Goal: Task Accomplishment & Management: Complete application form

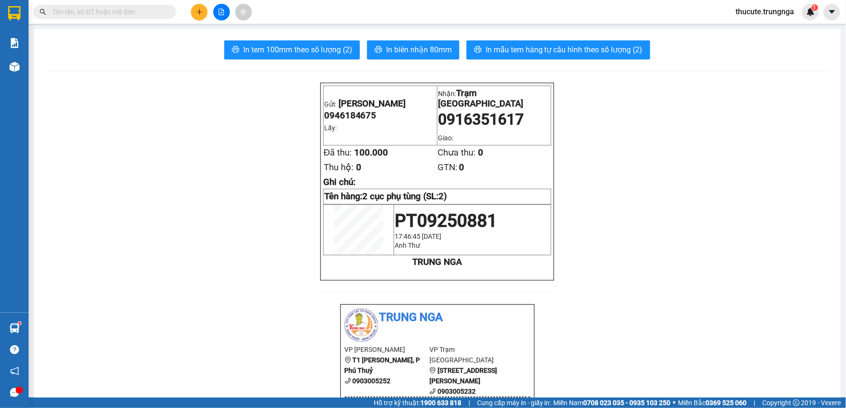
click at [193, 10] on button at bounding box center [199, 12] width 17 height 17
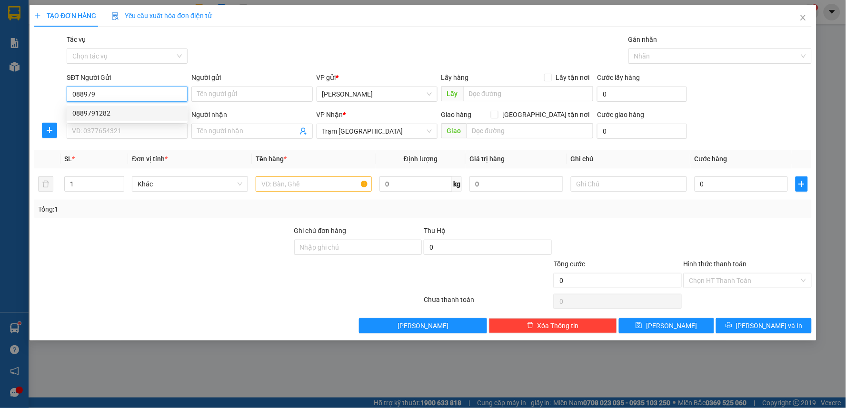
click at [132, 115] on div "0889791282" at bounding box center [126, 113] width 109 height 10
type input "0889791282"
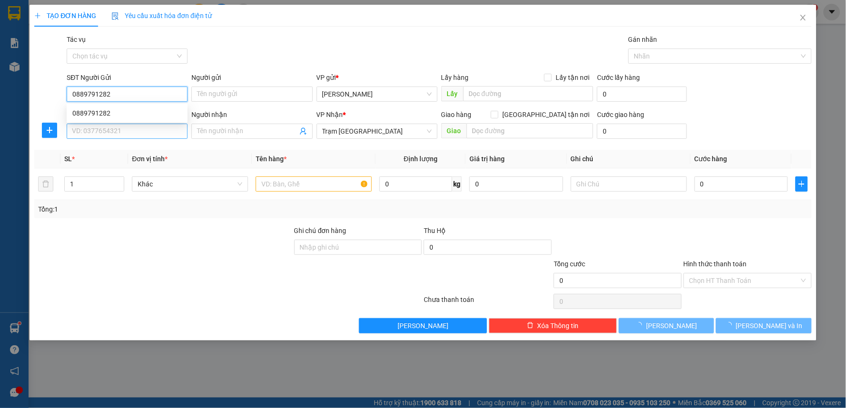
type input "30.000"
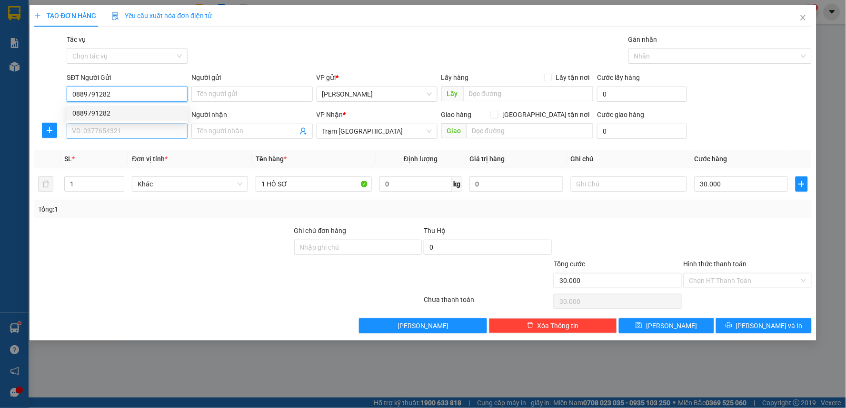
type input "0889791282"
click at [117, 132] on input "SĐT Người Nhận" at bounding box center [127, 131] width 121 height 15
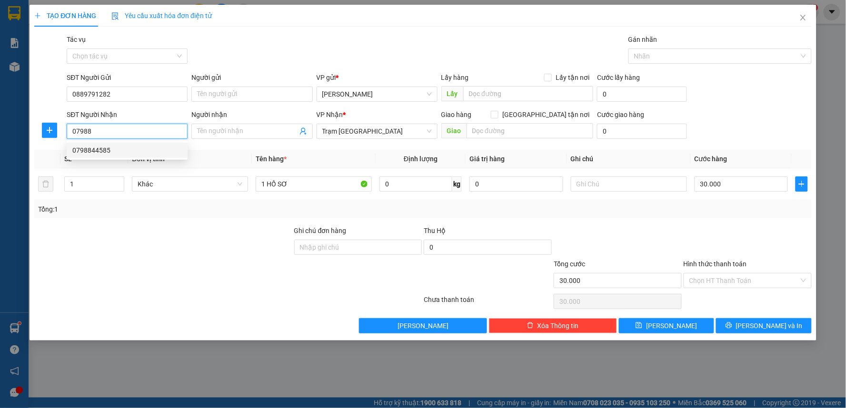
click at [127, 143] on div "0798844585" at bounding box center [127, 150] width 121 height 15
type input "0798844585"
click at [187, 240] on div at bounding box center [163, 242] width 260 height 33
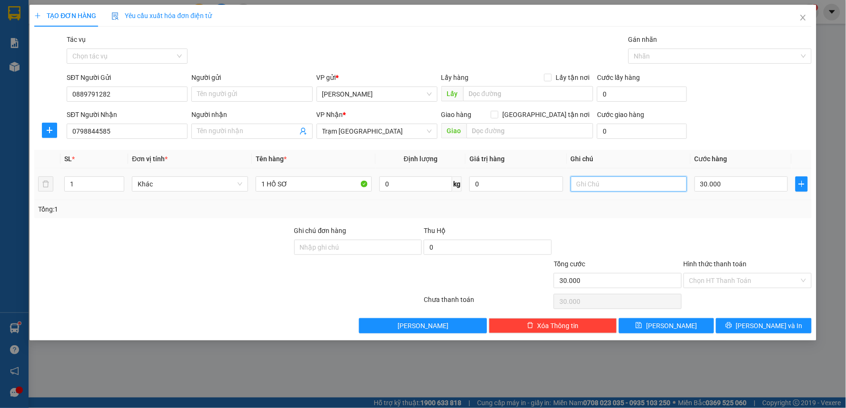
click at [600, 189] on input "text" at bounding box center [629, 184] width 116 height 15
click at [743, 289] on div "Hình thức thanh toán Chọn HT Thanh Toán" at bounding box center [748, 275] width 128 height 33
click at [743, 279] on input "Hình thức thanh toán" at bounding box center [744, 281] width 110 height 14
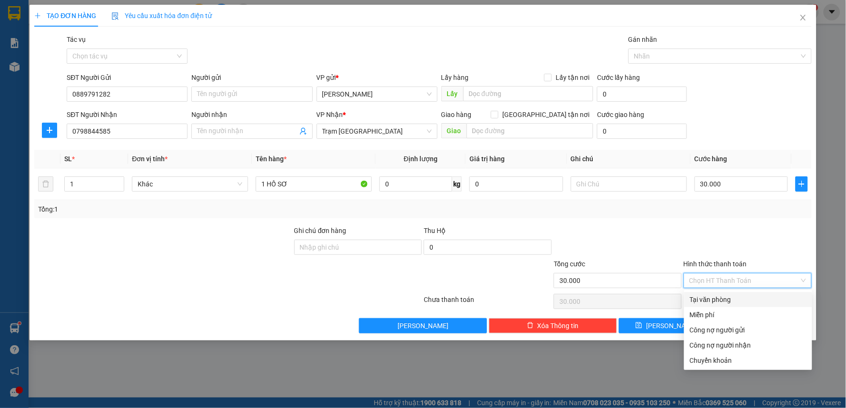
click at [722, 296] on div "Tại văn phòng" at bounding box center [748, 300] width 117 height 10
type input "0"
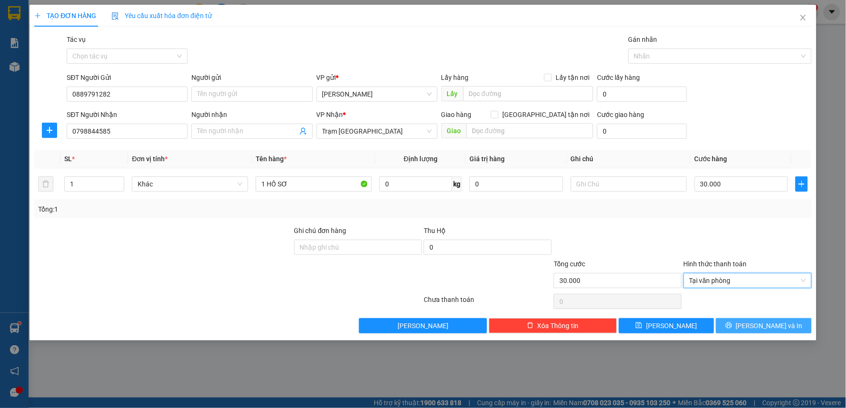
click at [773, 322] on span "[PERSON_NAME] và In" at bounding box center [769, 326] width 67 height 10
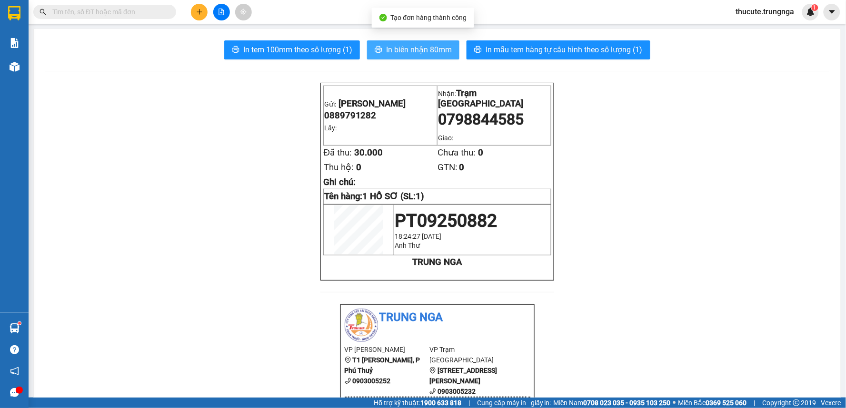
click at [415, 51] on span "In biên nhận 80mm" at bounding box center [419, 50] width 66 height 12
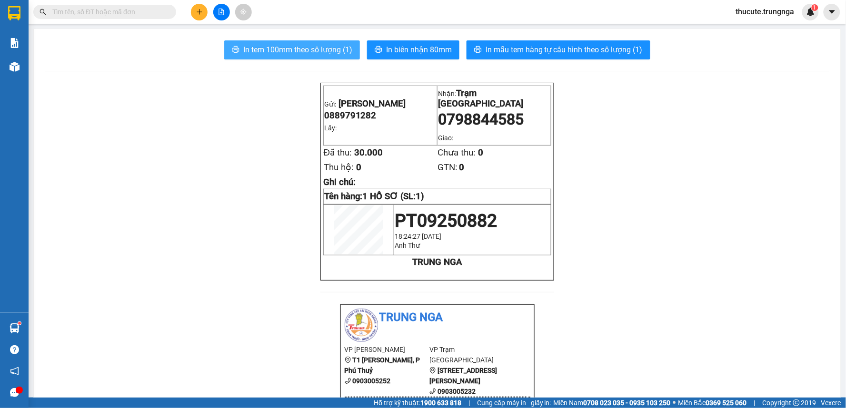
click at [313, 51] on span "In tem 100mm theo số lượng (1)" at bounding box center [297, 50] width 109 height 12
click at [274, 44] on span "In tem 100mm theo số lượng (1)" at bounding box center [297, 50] width 109 height 12
click at [280, 50] on span "In tem 100mm theo số lượng (1)" at bounding box center [297, 50] width 109 height 12
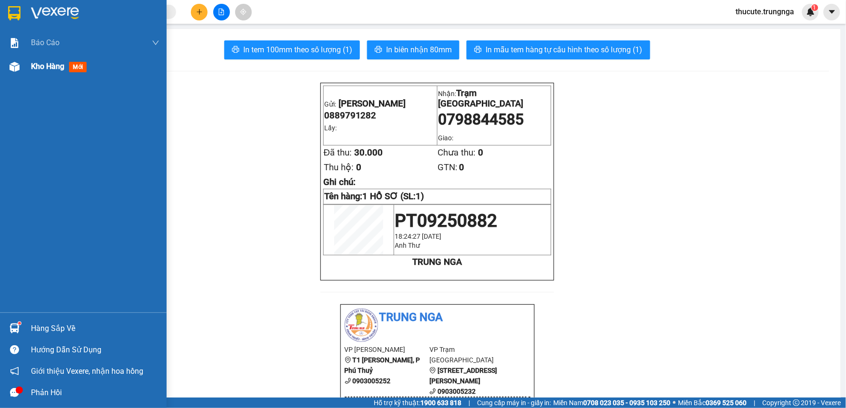
click at [38, 70] on span "Kho hàng" at bounding box center [47, 66] width 33 height 9
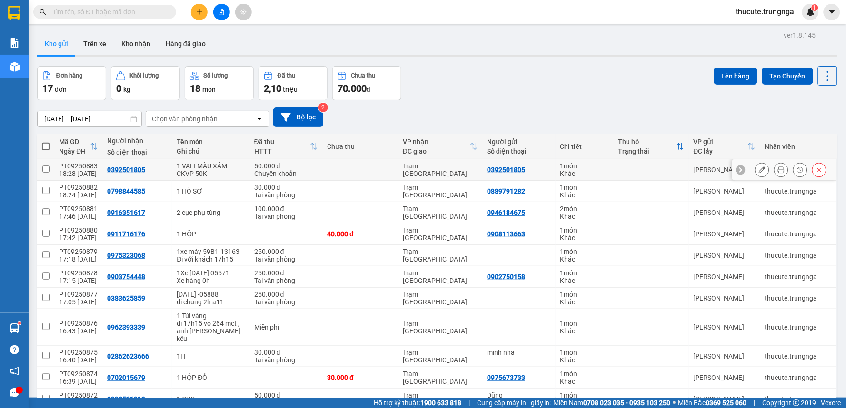
click at [778, 169] on icon at bounding box center [781, 170] width 7 height 7
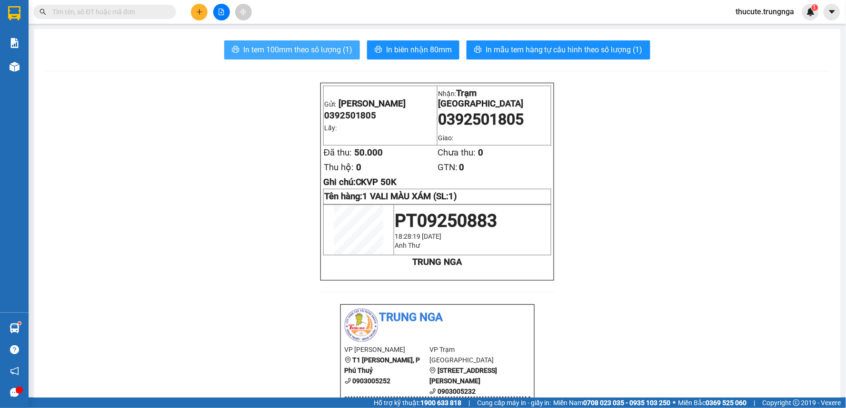
click at [307, 53] on span "In tem 100mm theo số lượng (1)" at bounding box center [297, 50] width 109 height 12
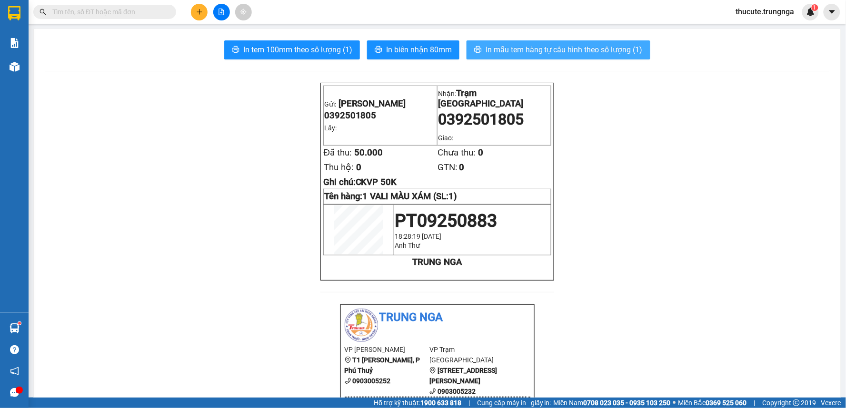
drag, startPoint x: 624, startPoint y: 43, endPoint x: 341, endPoint y: 159, distance: 305.7
drag, startPoint x: 341, startPoint y: 159, endPoint x: 181, endPoint y: 117, distance: 165.4
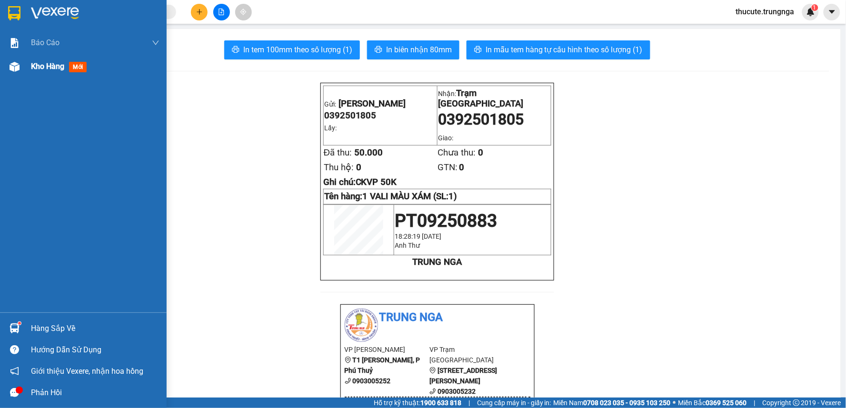
click at [22, 68] on div at bounding box center [14, 67] width 17 height 17
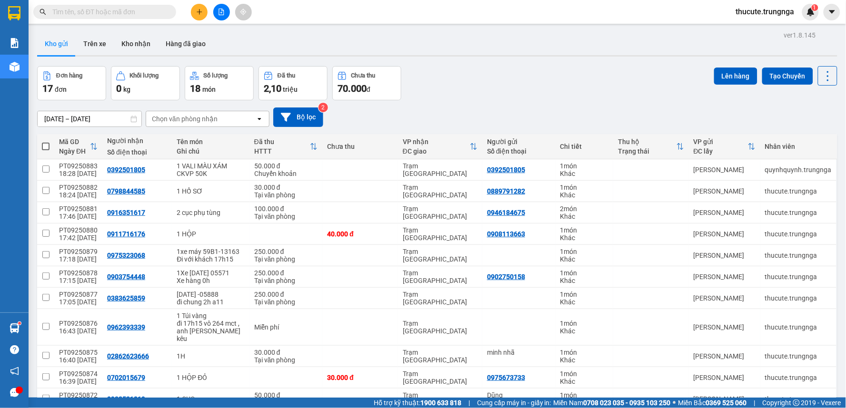
click at [197, 16] on button at bounding box center [199, 12] width 17 height 17
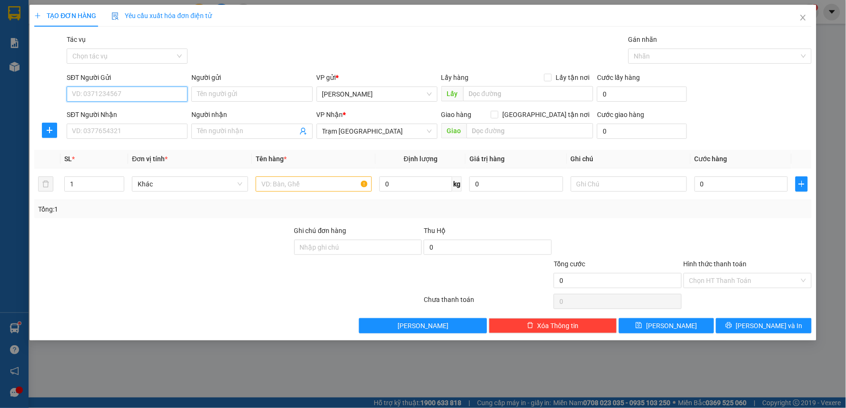
click at [154, 94] on input "SĐT Người Gửi" at bounding box center [127, 94] width 121 height 15
click at [110, 126] on input "SĐT Người Nhận" at bounding box center [127, 131] width 121 height 15
type input "0931554874"
click at [109, 91] on input "SĐT Người Gửi" at bounding box center [127, 94] width 121 height 15
type input "0972143441"
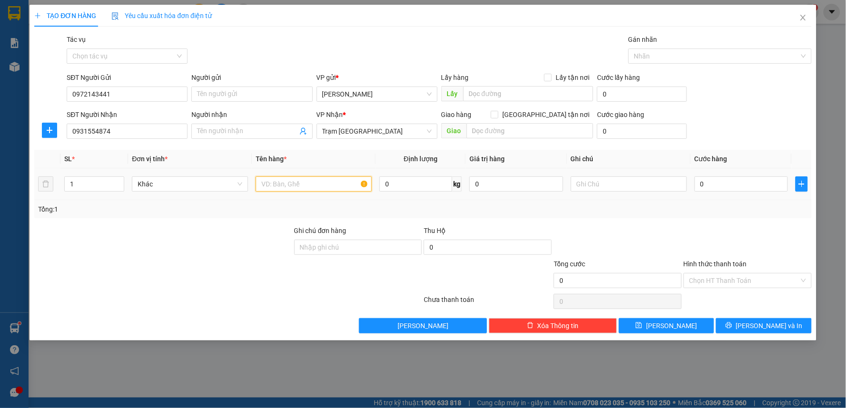
click at [287, 186] on input "text" at bounding box center [314, 184] width 116 height 15
type input "1TX"
click at [607, 177] on input "text" at bounding box center [629, 184] width 116 height 15
type input "h"
type input "Hư k chịu trách nhiệm"
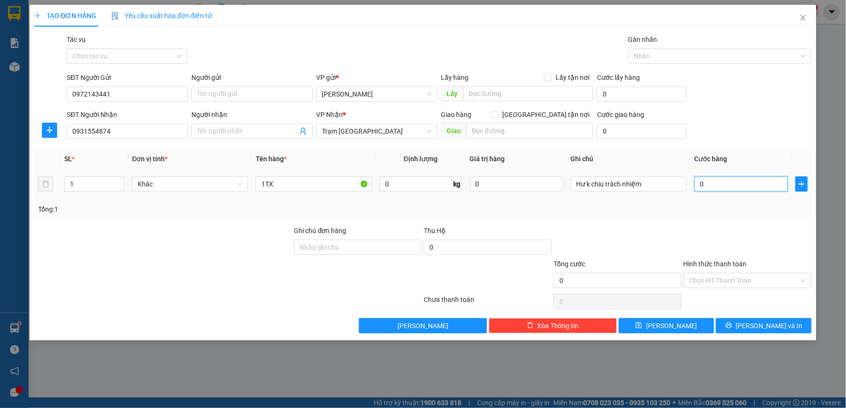
click at [721, 187] on input "0" at bounding box center [741, 184] width 94 height 15
type input "4"
type input "40"
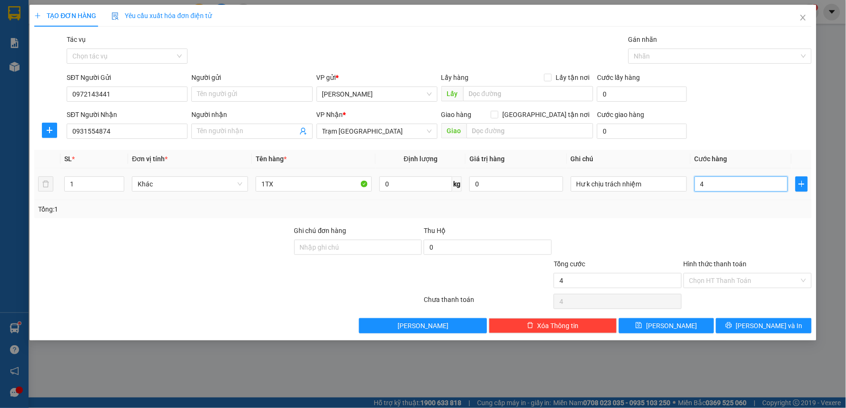
type input "40"
type input "40.000"
drag, startPoint x: 683, startPoint y: 243, endPoint x: 629, endPoint y: 227, distance: 55.6
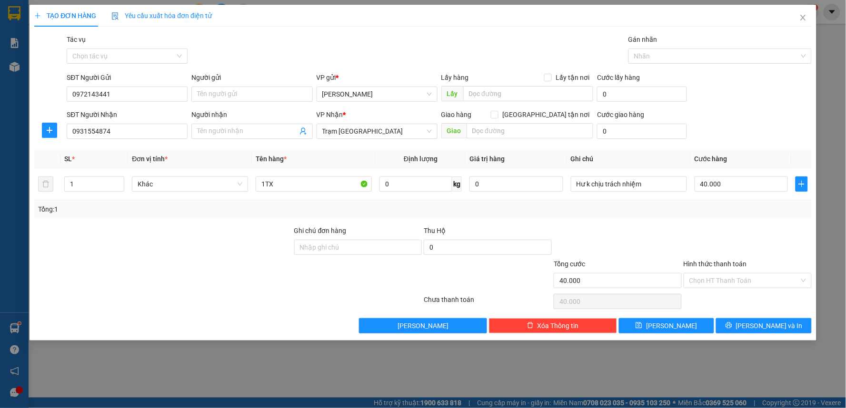
click at [683, 243] on div at bounding box center [748, 242] width 130 height 33
click at [712, 279] on input "Hình thức thanh toán" at bounding box center [744, 281] width 110 height 14
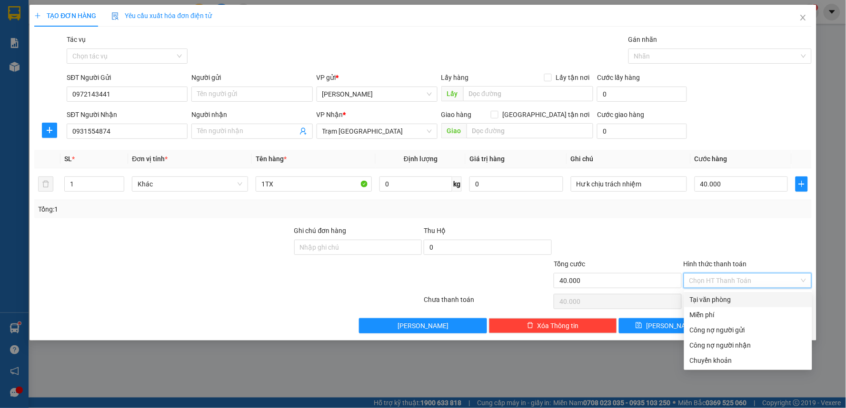
click at [701, 300] on div "Tại văn phòng" at bounding box center [748, 300] width 117 height 10
type input "0"
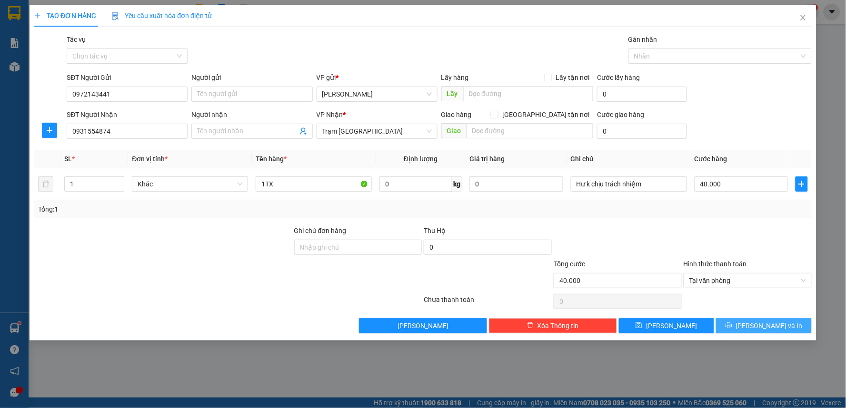
drag, startPoint x: 748, startPoint y: 326, endPoint x: 477, endPoint y: 205, distance: 296.4
click at [477, 205] on div "Transit Pickup Surcharge Ids Transit Deliver Surcharge Ids Transit Deliver Surc…" at bounding box center [422, 183] width 777 height 299
click at [773, 321] on span "[PERSON_NAME] và In" at bounding box center [769, 326] width 67 height 10
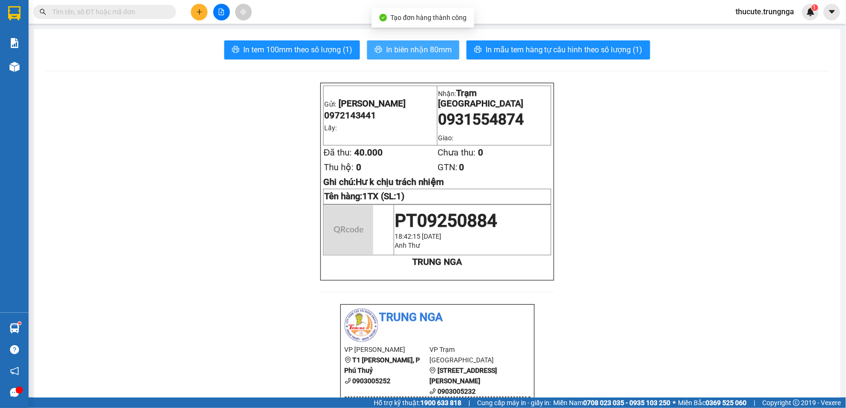
click at [435, 53] on span "In biên nhận 80mm" at bounding box center [419, 50] width 66 height 12
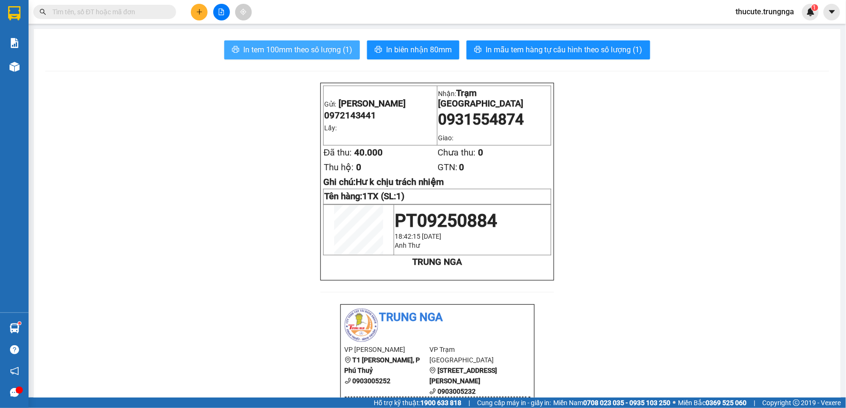
click at [308, 44] on span "In tem 100mm theo số lượng (1)" at bounding box center [297, 50] width 109 height 12
click at [302, 55] on span "In tem 100mm theo số lượng (1)" at bounding box center [297, 50] width 109 height 12
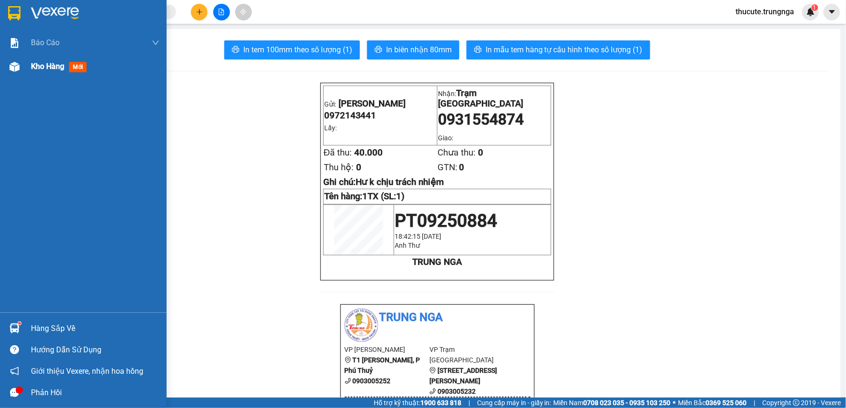
click at [27, 65] on div "Kho hàng mới" at bounding box center [83, 67] width 167 height 24
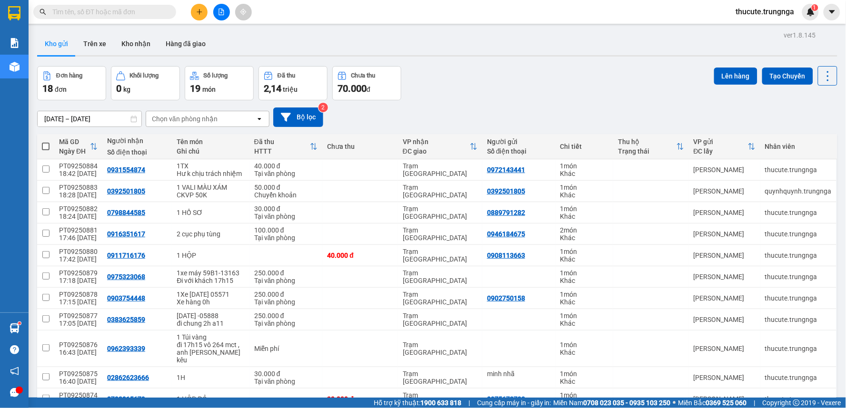
click at [202, 10] on icon "plus" at bounding box center [199, 12] width 7 height 7
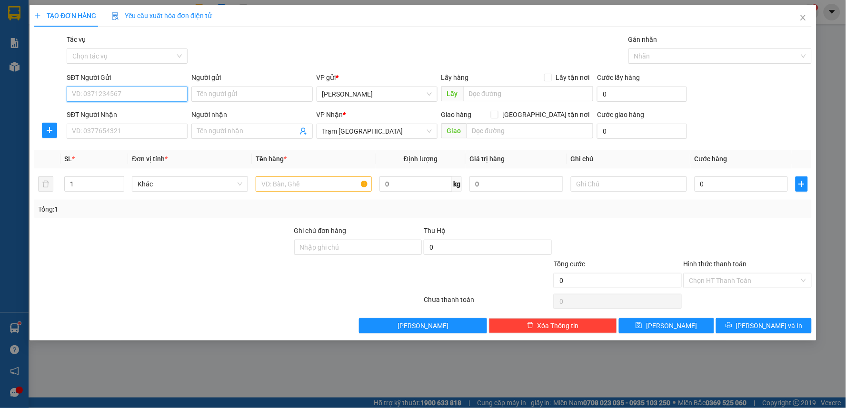
click at [135, 97] on input "SĐT Người Gửi" at bounding box center [127, 94] width 121 height 15
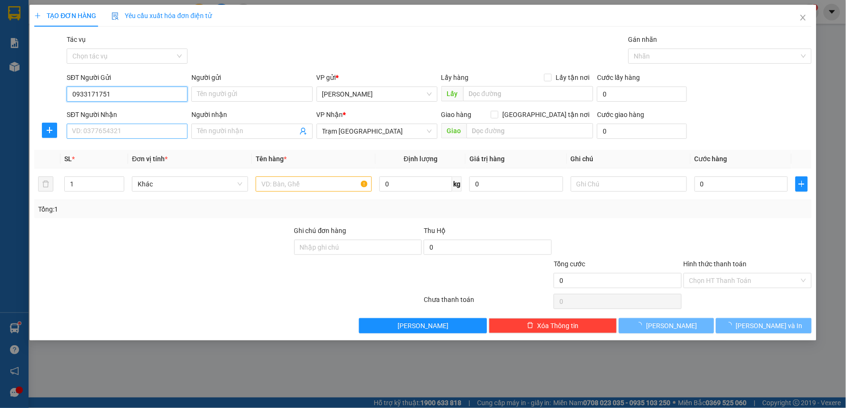
type input "0933171751"
click at [117, 135] on input "SĐT Người Nhận" at bounding box center [127, 131] width 121 height 15
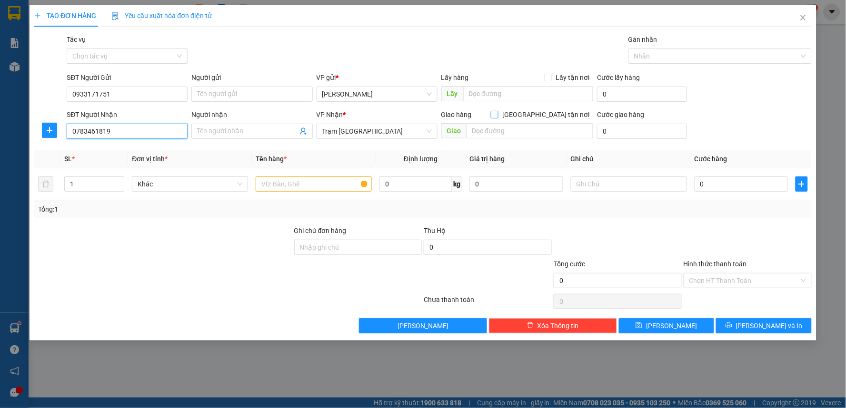
type input "0783461819"
click at [497, 116] on input "[GEOGRAPHIC_DATA] tận nơi" at bounding box center [494, 114] width 7 height 7
checkbox input "true"
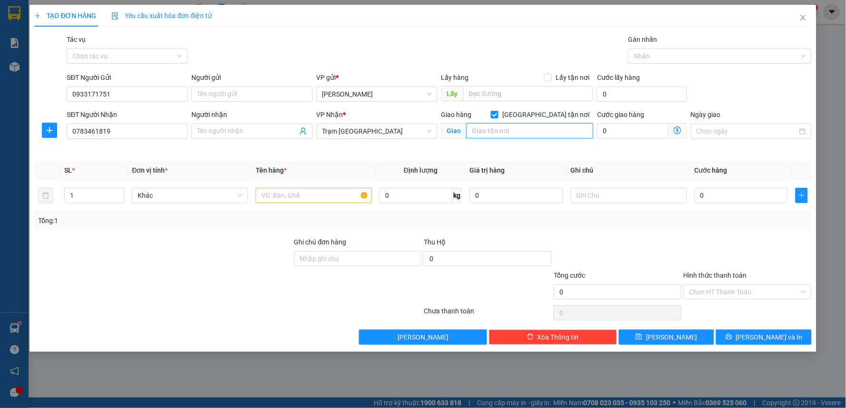
click at [533, 129] on input "text" at bounding box center [529, 130] width 127 height 15
type input "q"
type input "80 Đông Du"
click at [630, 132] on input "0" at bounding box center [632, 130] width 71 height 15
type input "7"
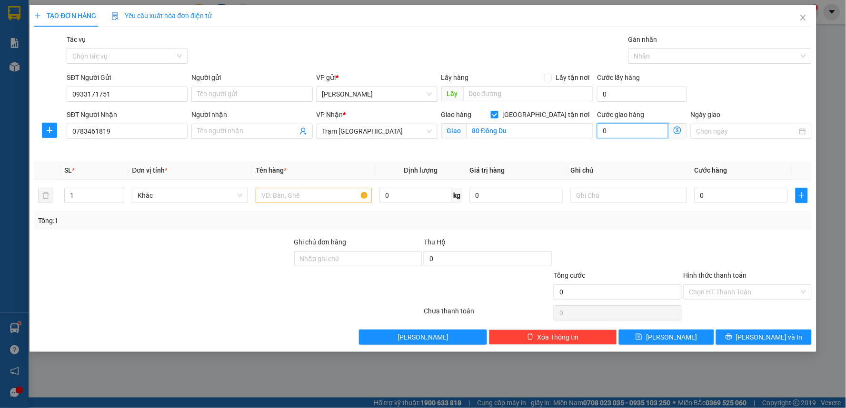
type input "7"
type input "70"
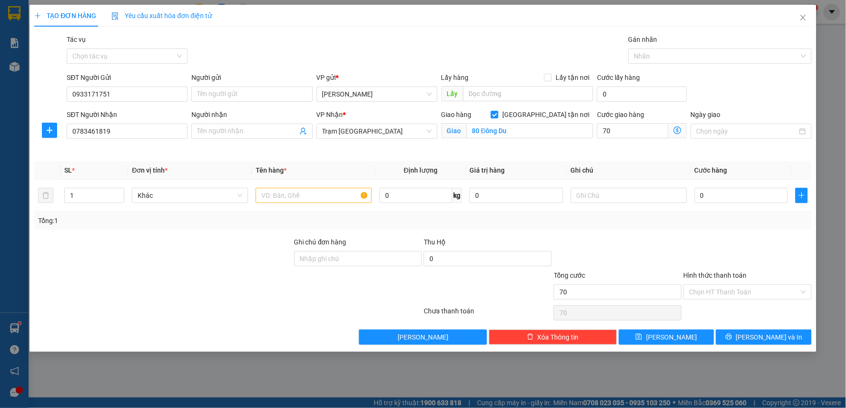
type input "70.000"
click at [570, 150] on div "Giao hàng [GEOGRAPHIC_DATA] tận nơi Giao 80 Đông Du" at bounding box center [517, 131] width 156 height 45
click at [743, 195] on input "0" at bounding box center [741, 195] width 94 height 15
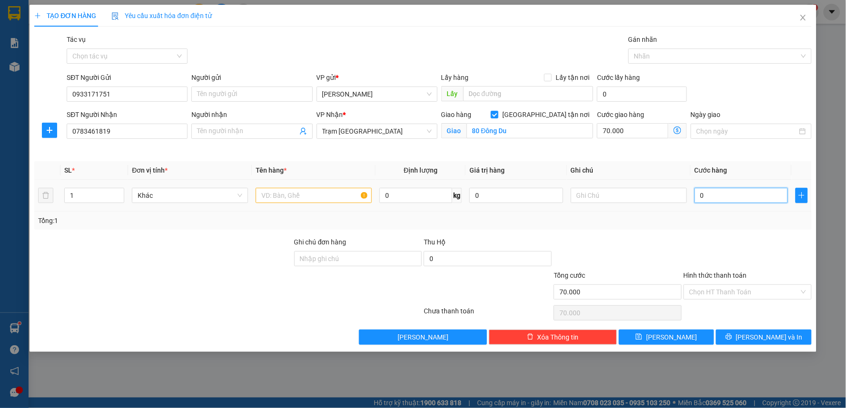
type input "1"
type input "70.001"
type input "10"
type input "70.010"
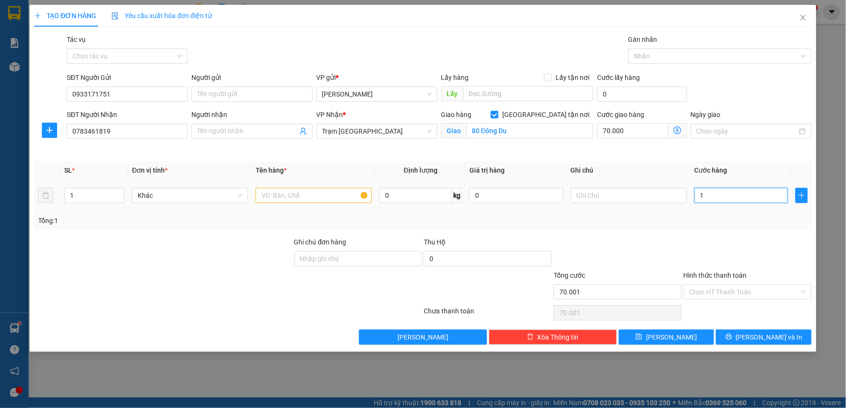
type input "70.010"
type input "100"
type input "70.100"
type input "100.000"
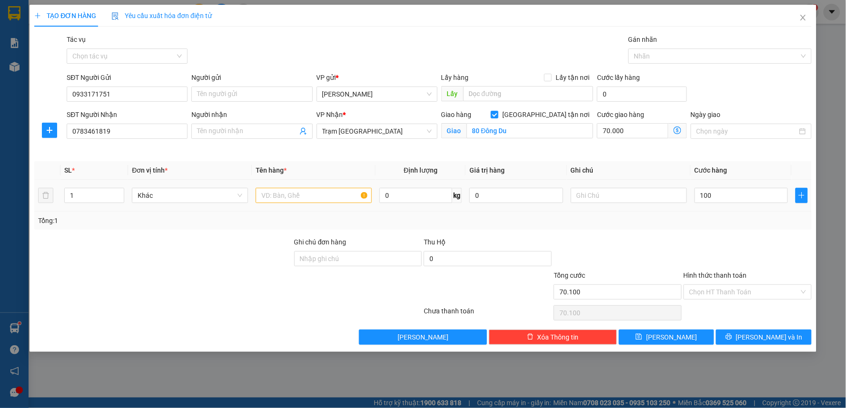
type input "170.000"
click at [738, 217] on div "Tổng: 1" at bounding box center [422, 221] width 777 height 18
click at [558, 129] on input "80 Đông Du" at bounding box center [529, 130] width 127 height 15
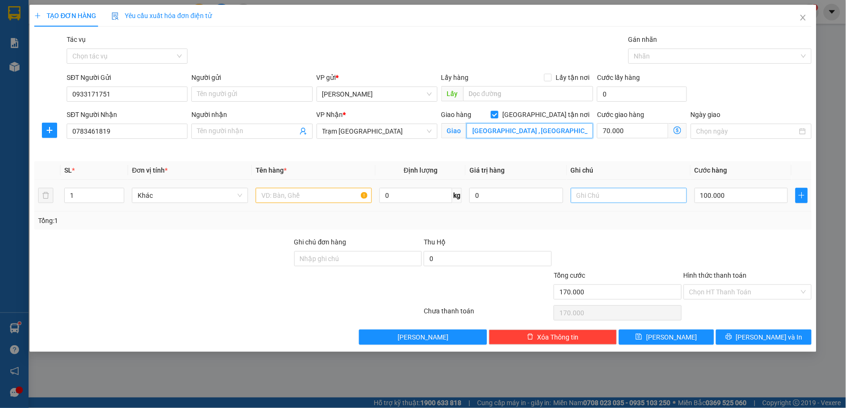
type input "[GEOGRAPHIC_DATA] , [GEOGRAPHIC_DATA] , q1"
click at [582, 196] on input "text" at bounding box center [629, 195] width 116 height 15
type input "Giao trước 9h sáng"
click at [735, 291] on input "Hình thức thanh toán" at bounding box center [744, 292] width 110 height 14
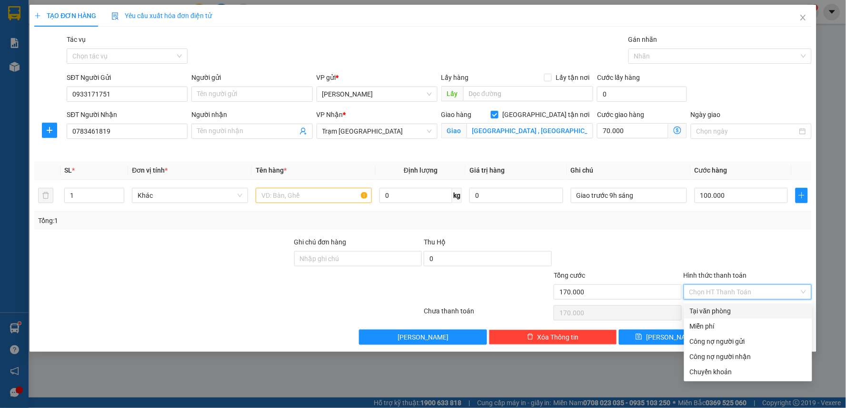
click at [744, 254] on div at bounding box center [748, 253] width 130 height 33
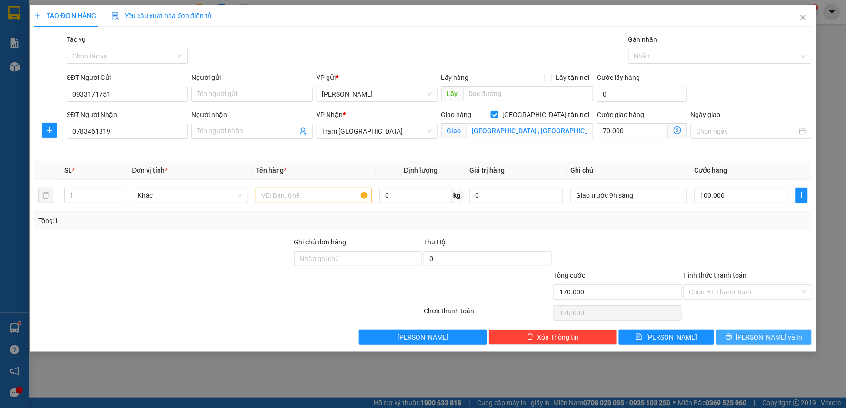
click at [759, 336] on span "[PERSON_NAME] và In" at bounding box center [769, 337] width 67 height 10
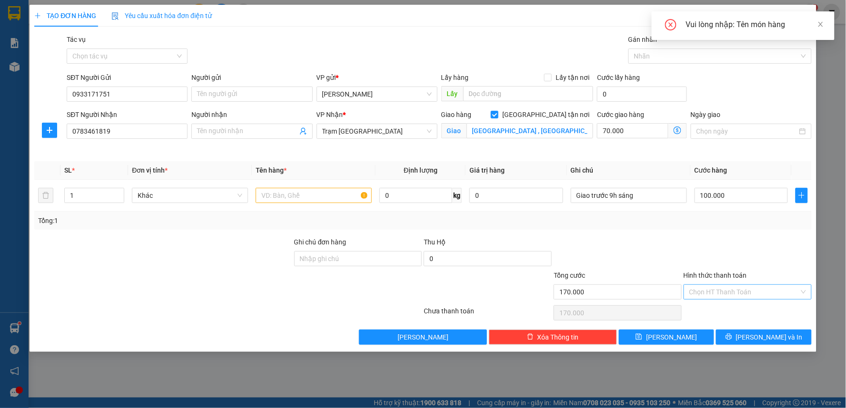
click at [711, 292] on input "Hình thức thanh toán" at bounding box center [744, 292] width 110 height 14
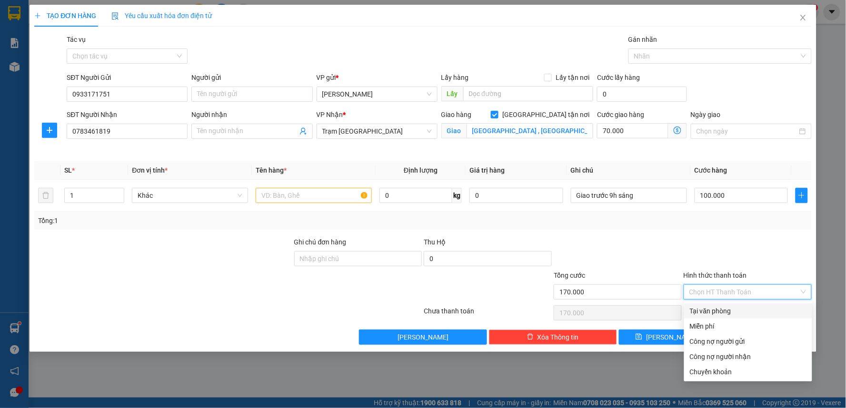
click at [712, 310] on div "Tại văn phòng" at bounding box center [748, 311] width 117 height 10
type input "0"
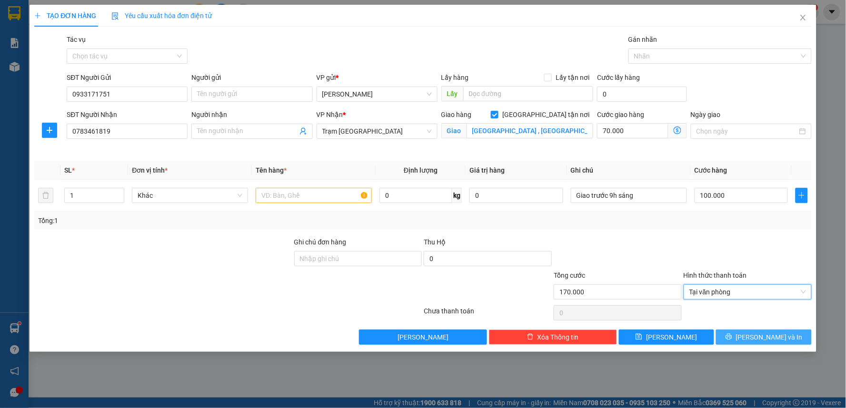
click at [758, 335] on span "[PERSON_NAME] và In" at bounding box center [769, 337] width 67 height 10
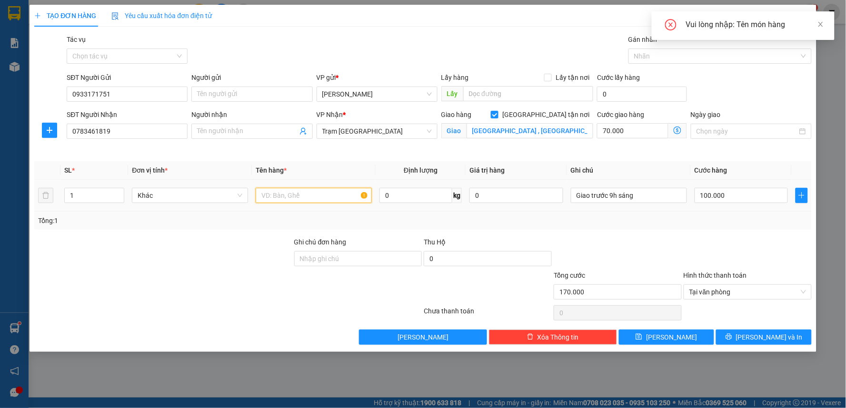
click at [315, 199] on input "text" at bounding box center [314, 195] width 116 height 15
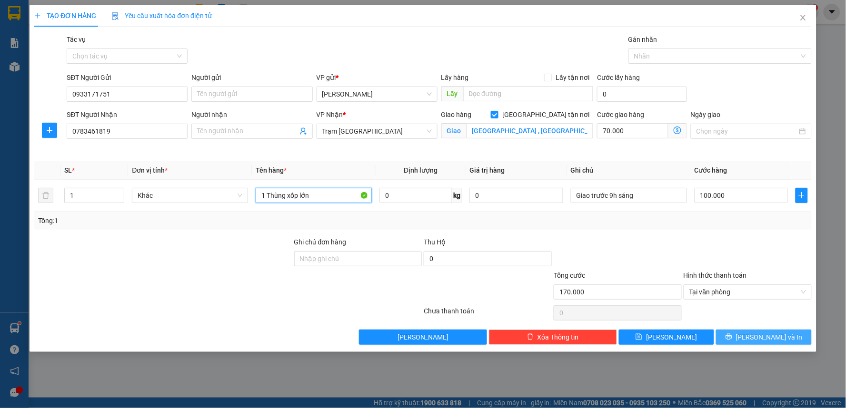
type input "1 Thùng xốp lớn"
click at [743, 333] on button "[PERSON_NAME] và In" at bounding box center [764, 337] width 96 height 15
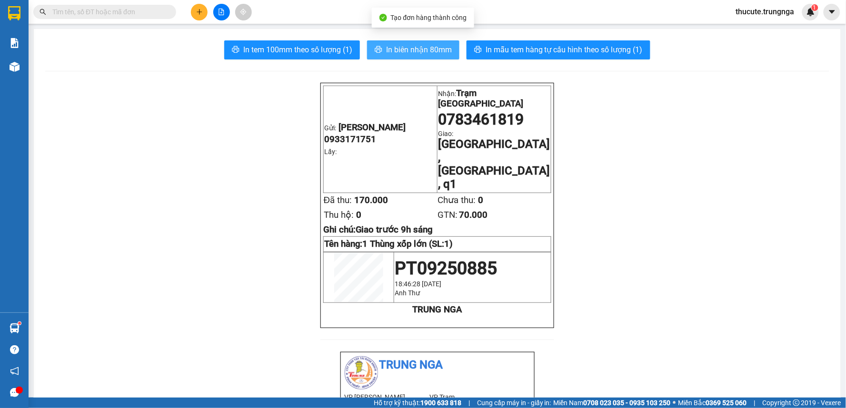
drag, startPoint x: 412, startPoint y: 52, endPoint x: 351, endPoint y: 39, distance: 62.9
click at [284, 59] on div "In tem 100mm theo số lượng (1) In biên nhận 80mm In mẫu tem hàng tự cấu hình th…" at bounding box center [437, 49] width 784 height 19
click at [396, 46] on span "In biên nhận 80mm" at bounding box center [419, 50] width 66 height 12
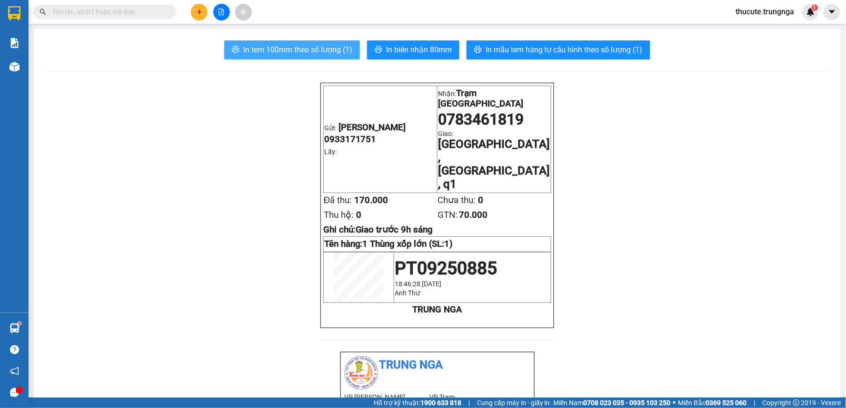
click at [287, 53] on span "In tem 100mm theo số lượng (1)" at bounding box center [297, 50] width 109 height 12
click at [194, 13] on button at bounding box center [199, 12] width 17 height 17
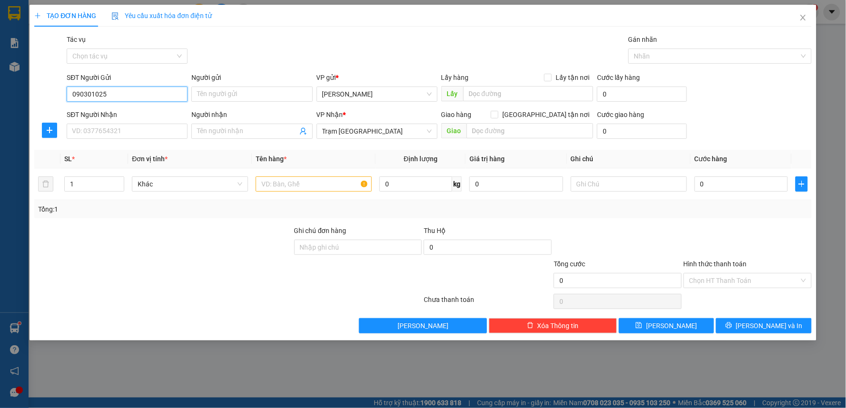
type input "0903010256"
click at [116, 94] on input "0903010256" at bounding box center [127, 94] width 121 height 15
click at [110, 129] on input "SĐT Người Nhận" at bounding box center [127, 131] width 121 height 15
paste input "0903010256"
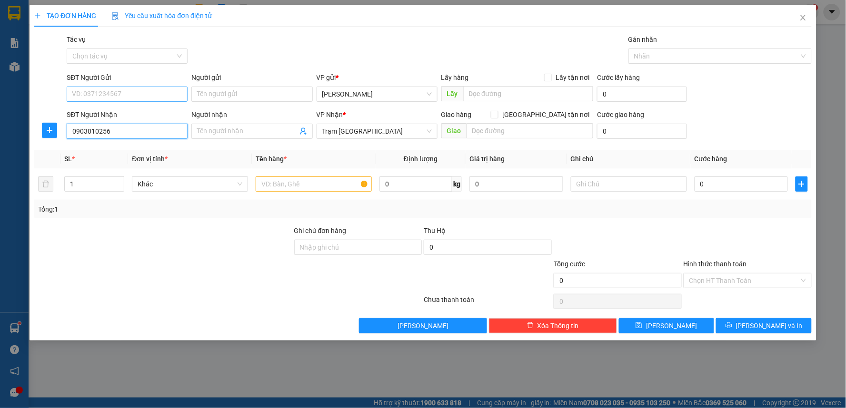
type input "0903010256"
click at [127, 89] on input "SĐT Người Gửi" at bounding box center [127, 94] width 121 height 15
click at [332, 189] on input "text" at bounding box center [314, 184] width 116 height 15
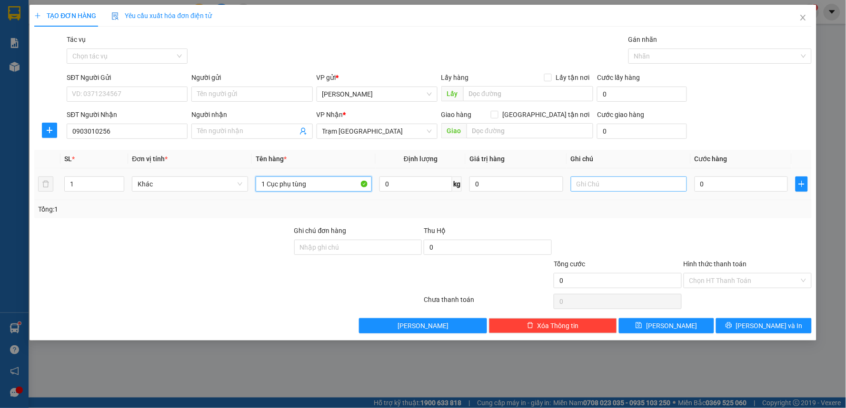
type input "1 Cục phụ tùng"
click at [612, 186] on input "text" at bounding box center [629, 184] width 116 height 15
click at [730, 187] on input "0" at bounding box center [741, 184] width 94 height 15
type input "4"
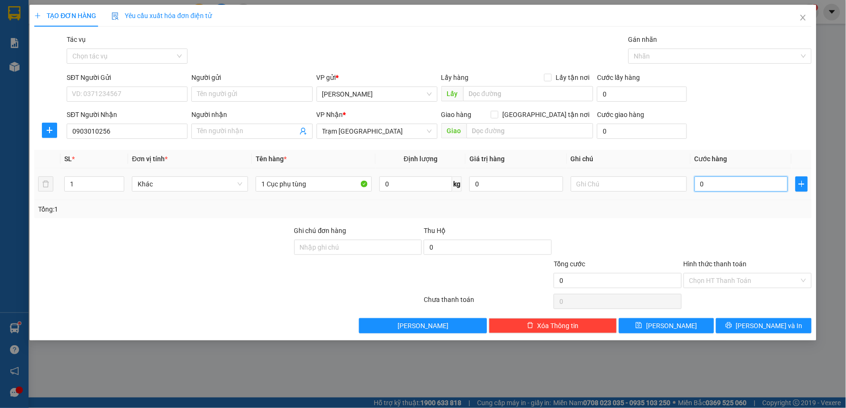
type input "4"
type input "40"
type input "40.000"
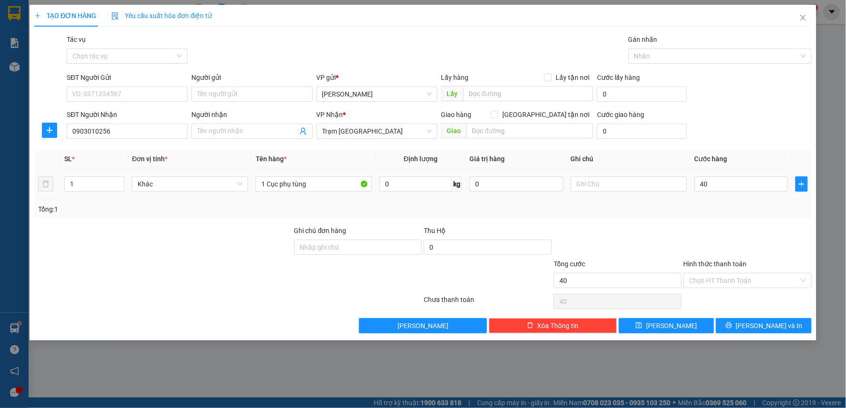
type input "40.000"
click at [689, 229] on div at bounding box center [748, 242] width 130 height 33
click at [117, 95] on input "SĐT Người Gửi" at bounding box center [127, 94] width 121 height 15
click at [119, 92] on input "SĐT Người Gửi" at bounding box center [127, 94] width 121 height 15
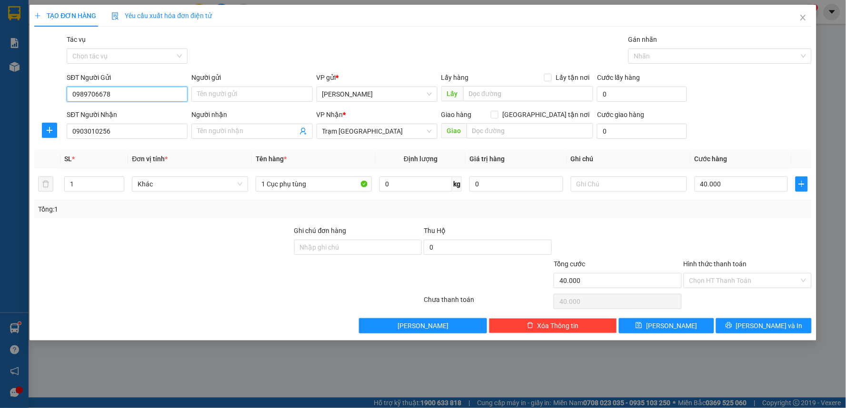
type input "0989706678"
click at [721, 272] on div "Hình thức thanh toán" at bounding box center [748, 266] width 128 height 14
click at [721, 278] on input "Hình thức thanh toán" at bounding box center [744, 281] width 110 height 14
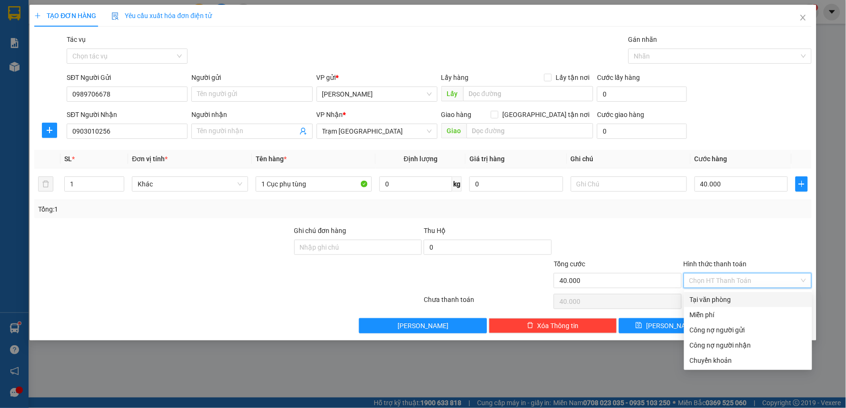
click at [735, 300] on div "Tại văn phòng" at bounding box center [748, 300] width 117 height 10
type input "0"
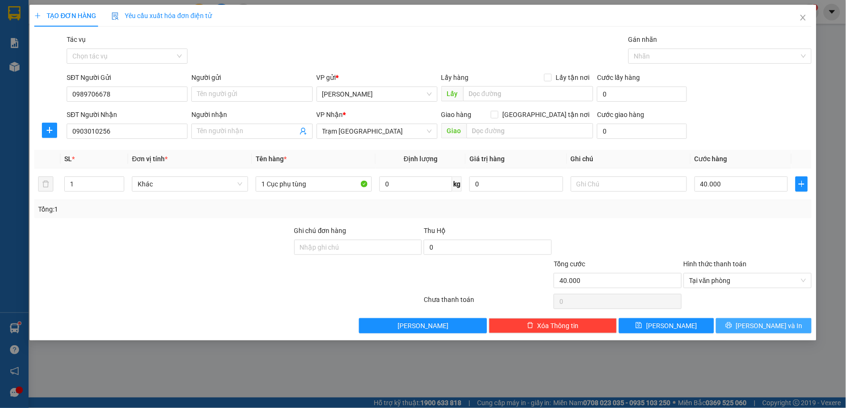
click at [776, 328] on span "[PERSON_NAME] và In" at bounding box center [769, 326] width 67 height 10
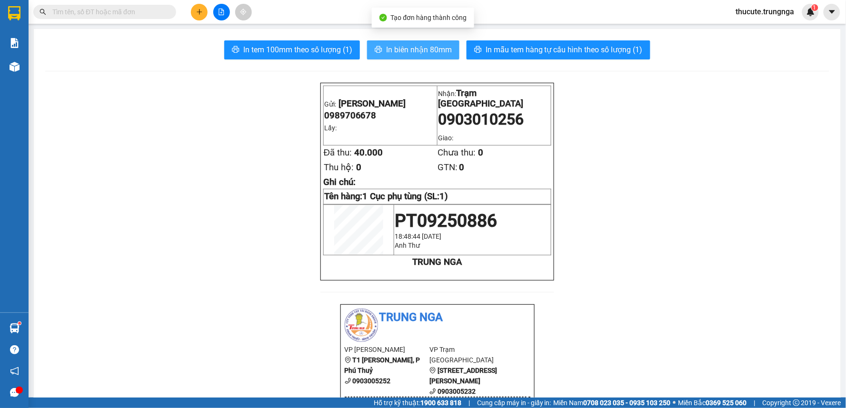
click at [424, 52] on span "In biên nhận 80mm" at bounding box center [419, 50] width 66 height 12
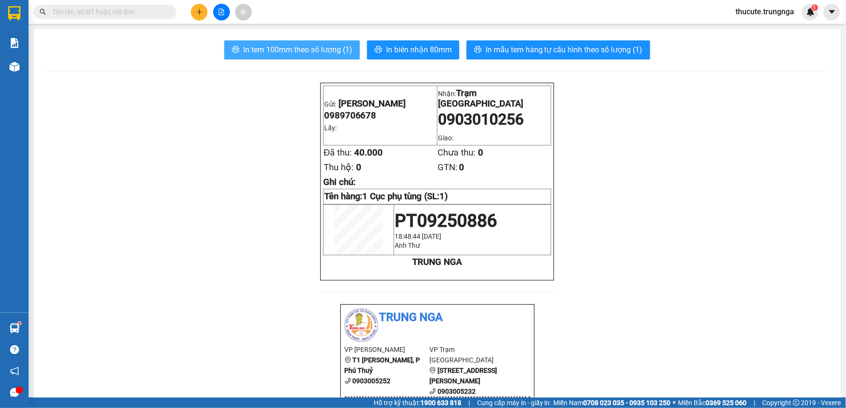
click at [319, 51] on span "In tem 100mm theo số lượng (1)" at bounding box center [297, 50] width 109 height 12
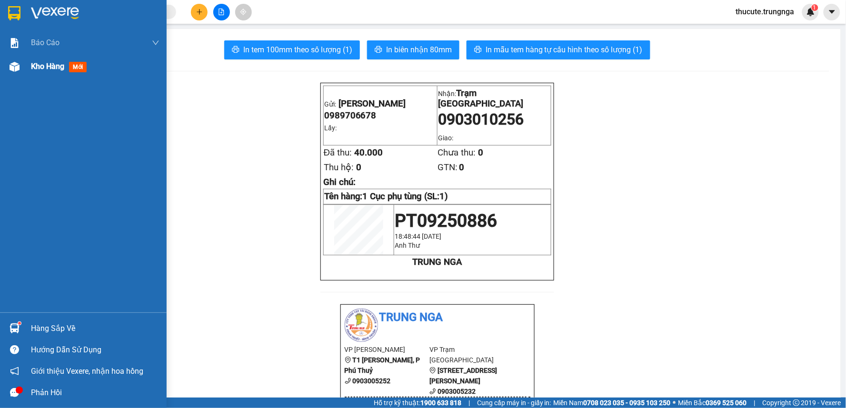
click at [36, 70] on span "Kho hàng" at bounding box center [47, 66] width 33 height 9
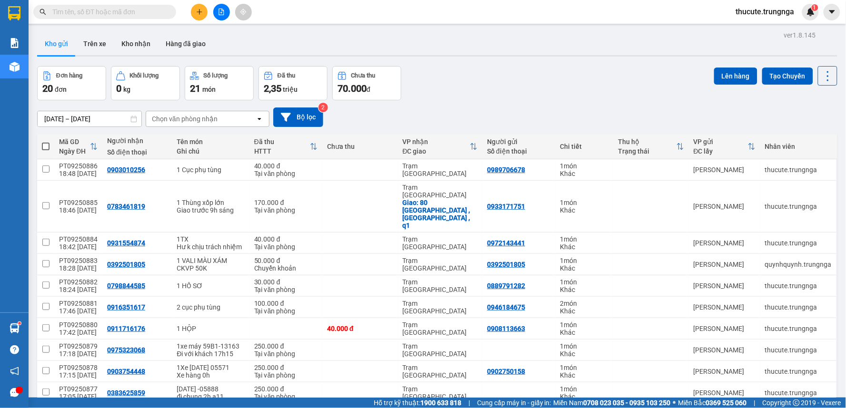
click at [194, 10] on button at bounding box center [199, 12] width 17 height 17
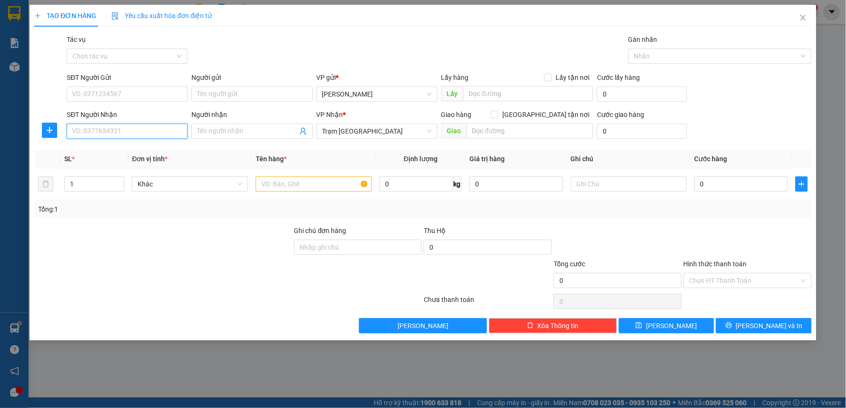
click at [124, 131] on input "SĐT Người Nhận" at bounding box center [127, 131] width 121 height 15
drag, startPoint x: 140, startPoint y: 139, endPoint x: 141, endPoint y: 159, distance: 20.5
click at [141, 155] on body "Kết quả tìm kiếm ( 0 ) Bộ lọc No Data thucute.trungnga 1 Báo cáo Báo cáo dòng t…" at bounding box center [423, 204] width 846 height 408
click at [141, 159] on div "0989674354 0989674354" at bounding box center [127, 150] width 121 height 19
click at [138, 151] on body "Kết quả tìm kiếm ( 0 ) Bộ lọc No Data thucute.trungnga 1 Báo cáo Báo cáo dòng t…" at bounding box center [423, 204] width 846 height 408
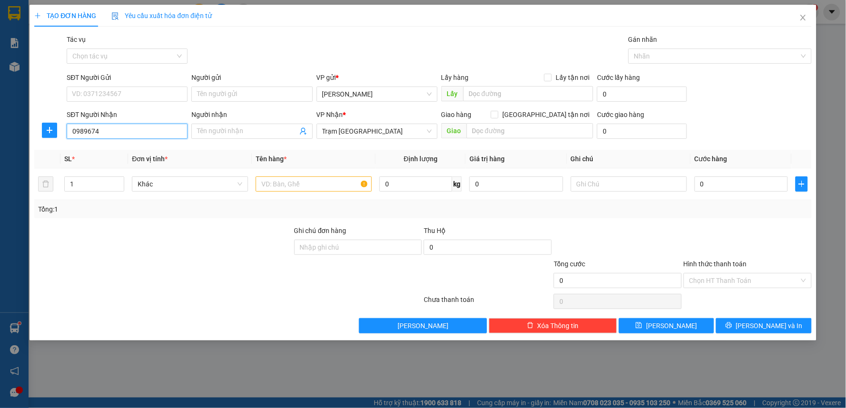
click at [106, 138] on input "0989674" at bounding box center [127, 131] width 121 height 15
click at [106, 134] on input "0989674" at bounding box center [127, 131] width 121 height 15
click at [110, 150] on div "0989674354" at bounding box center [126, 150] width 109 height 10
type input "0989674354"
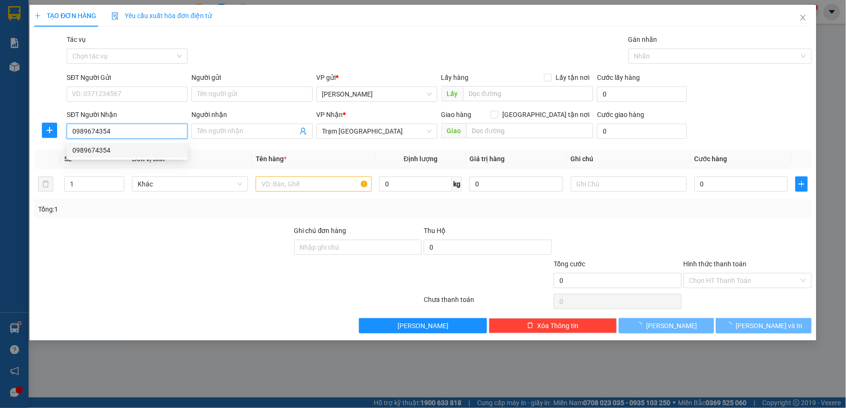
type input "30.000"
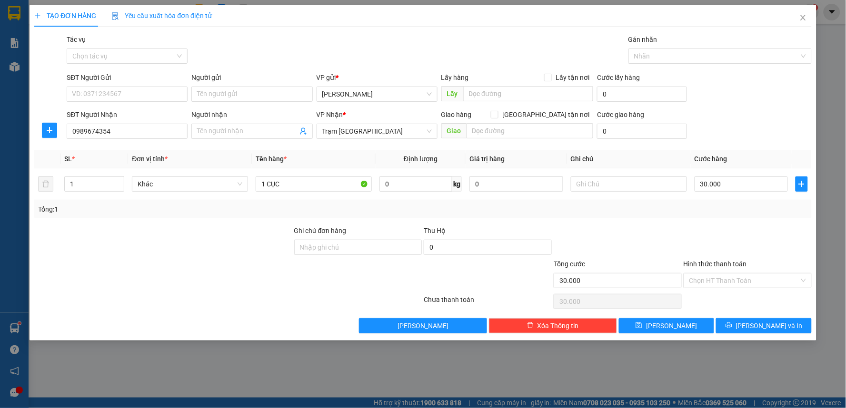
click at [231, 150] on th "Đơn vị tính *" at bounding box center [190, 159] width 124 height 19
click at [148, 92] on input "SĐT Người Gửi" at bounding box center [127, 94] width 121 height 15
click at [134, 115] on div "0913644077 - Dũng" at bounding box center [126, 113] width 109 height 10
type input "0913644077"
type input "Dũng"
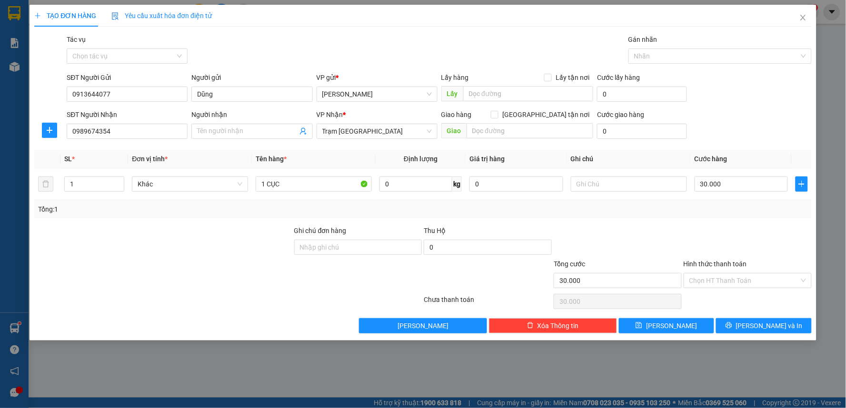
drag, startPoint x: 726, startPoint y: 241, endPoint x: 731, endPoint y: 300, distance: 59.2
click at [726, 243] on div at bounding box center [748, 242] width 130 height 33
click at [731, 280] on input "Hình thức thanh toán" at bounding box center [744, 281] width 110 height 14
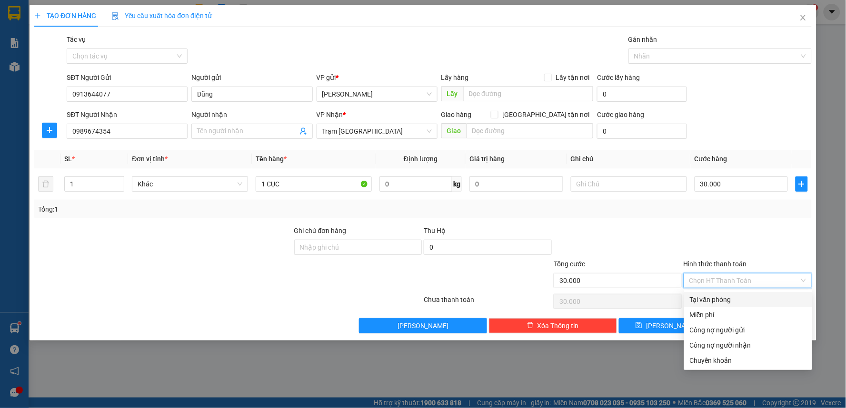
click at [724, 296] on div "Tại văn phòng" at bounding box center [748, 300] width 117 height 10
type input "0"
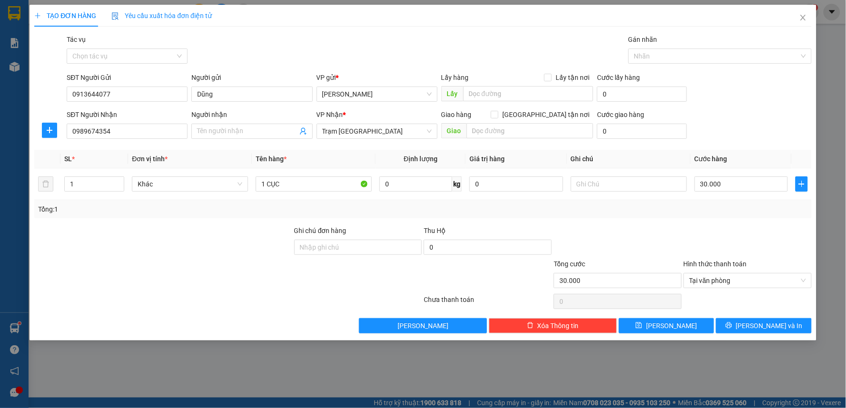
click at [719, 232] on div at bounding box center [748, 242] width 130 height 33
click at [732, 329] on icon "printer" at bounding box center [728, 325] width 7 height 7
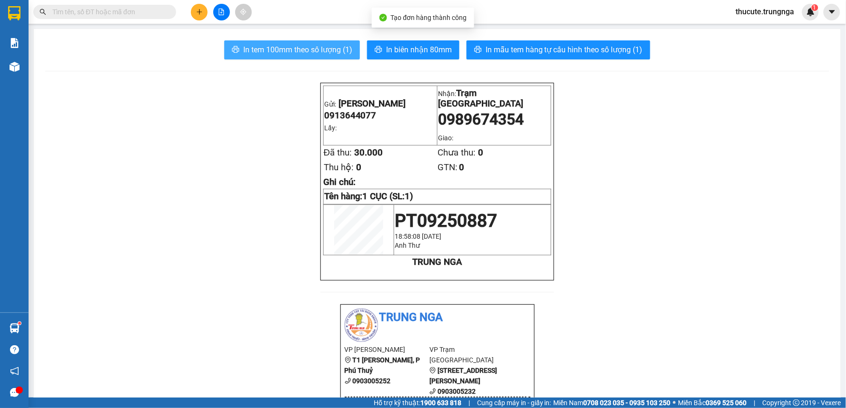
click at [293, 43] on button "In tem 100mm theo số lượng (1)" at bounding box center [292, 49] width 136 height 19
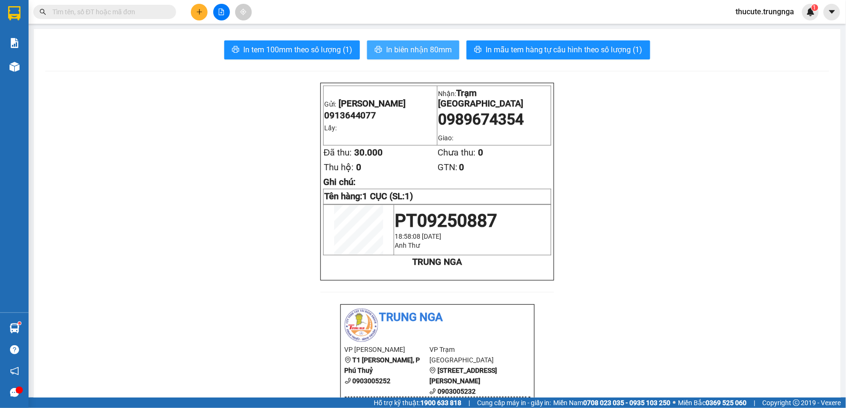
click at [406, 49] on span "In biên nhận 80mm" at bounding box center [419, 50] width 66 height 12
drag, startPoint x: 192, startPoint y: 96, endPoint x: 132, endPoint y: 93, distance: 60.5
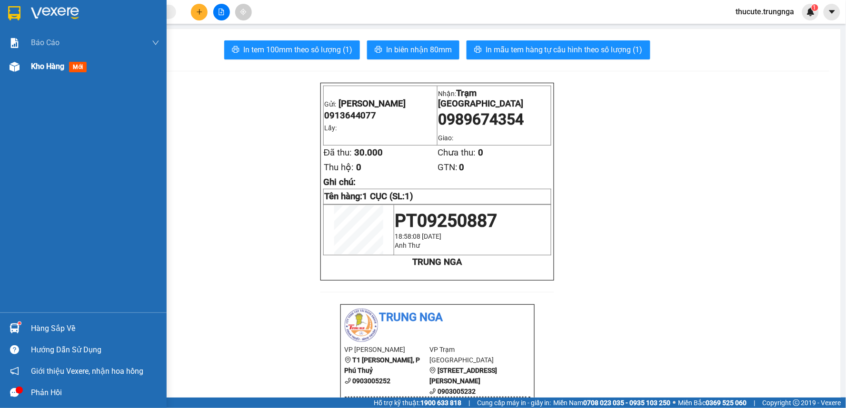
click at [36, 68] on span "Kho hàng" at bounding box center [47, 66] width 33 height 9
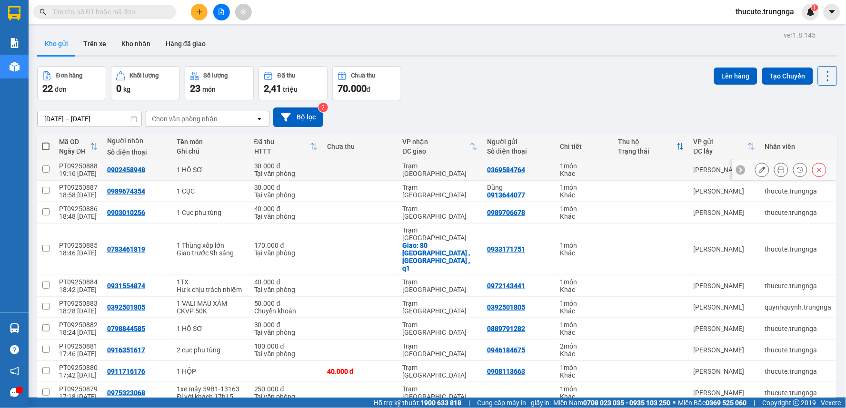
click at [778, 170] on icon at bounding box center [781, 170] width 7 height 7
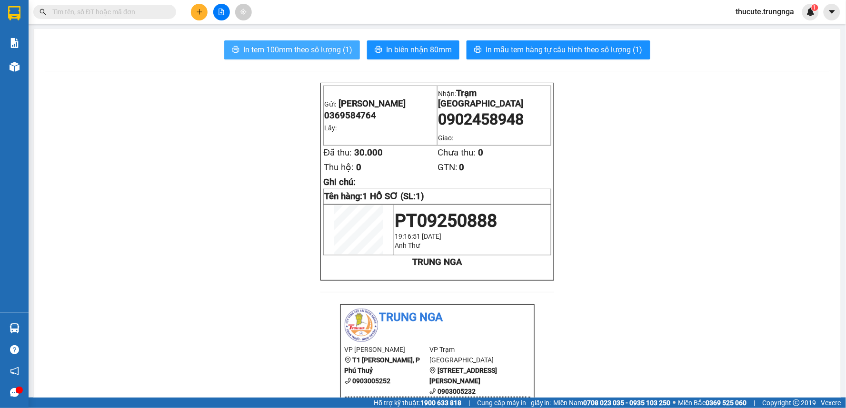
click at [287, 55] on span "In tem 100mm theo số lượng (1)" at bounding box center [297, 50] width 109 height 12
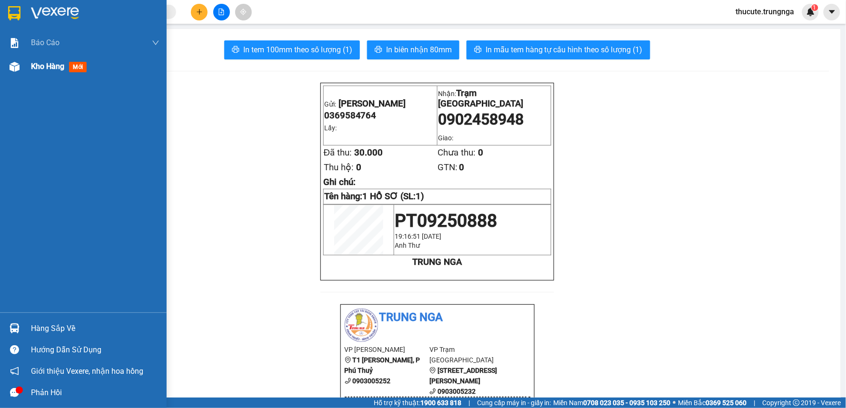
click at [34, 64] on span "Kho hàng" at bounding box center [47, 66] width 33 height 9
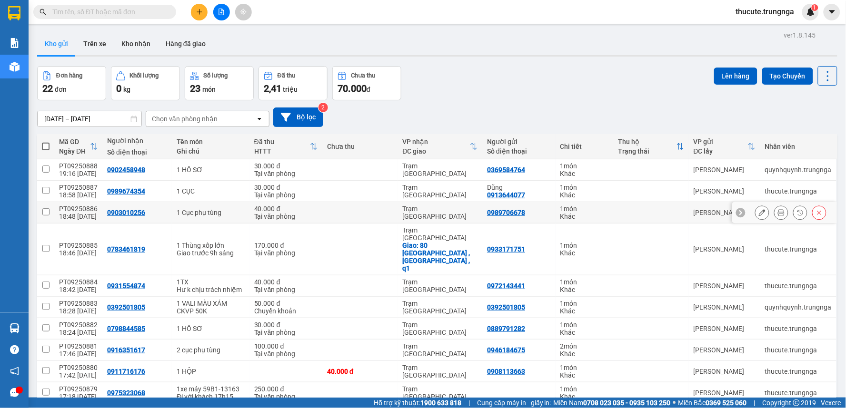
click at [755, 212] on button at bounding box center [761, 213] width 13 height 17
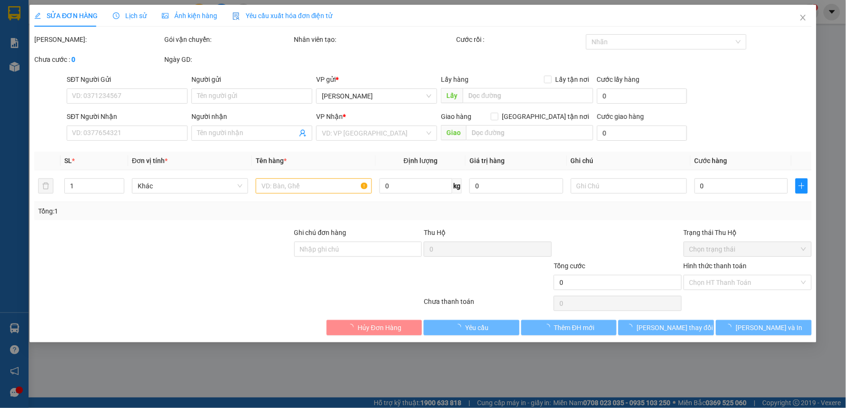
type input "0989706678"
type input "0903010256"
type input "40.000"
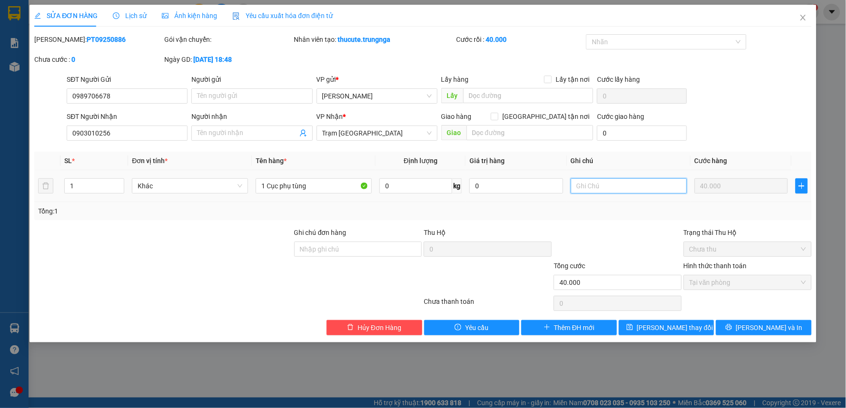
click at [624, 179] on input "text" at bounding box center [629, 185] width 116 height 15
type input "ck 40k"
click at [668, 327] on span "Lưu thay đổi" at bounding box center [675, 328] width 76 height 10
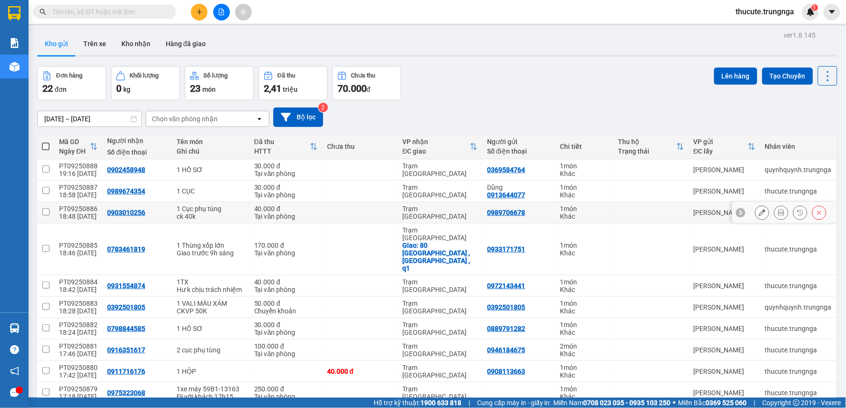
click at [759, 213] on button at bounding box center [761, 213] width 13 height 17
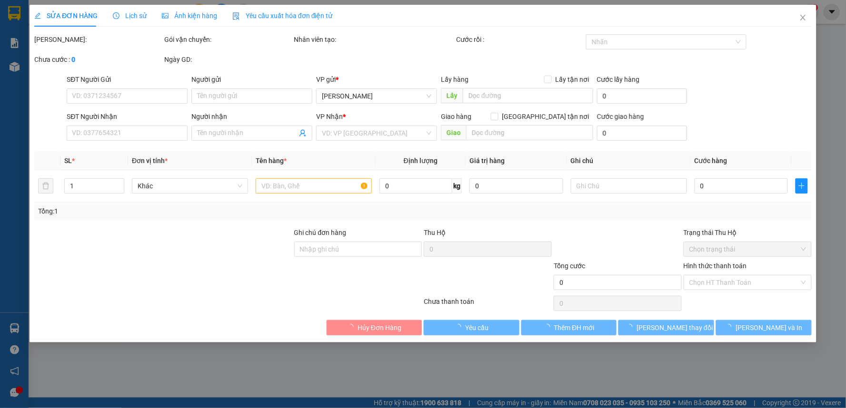
type input "0989706678"
type input "0903010256"
type input "40.000"
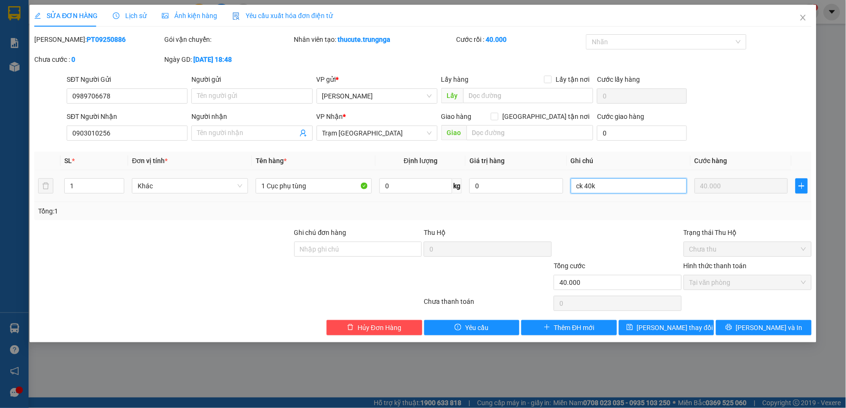
click at [582, 187] on input "ck 40k" at bounding box center [629, 185] width 116 height 15
type input "ckvp 40k"
click at [654, 322] on button "Lưu thay đổi" at bounding box center [667, 327] width 96 height 15
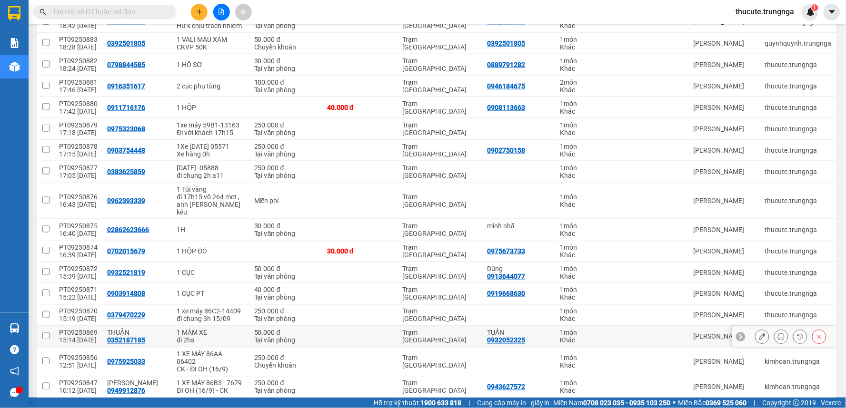
scroll to position [334, 0]
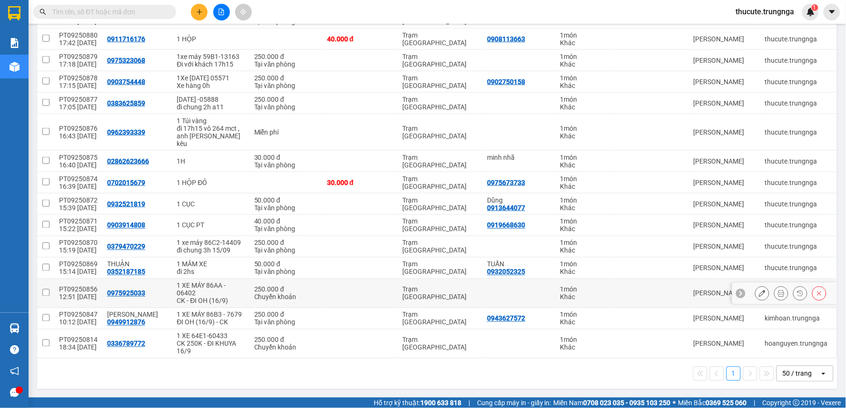
click at [217, 297] on div "CK - ĐI OH (16/9)" at bounding box center [211, 301] width 68 height 8
checkbox input "true"
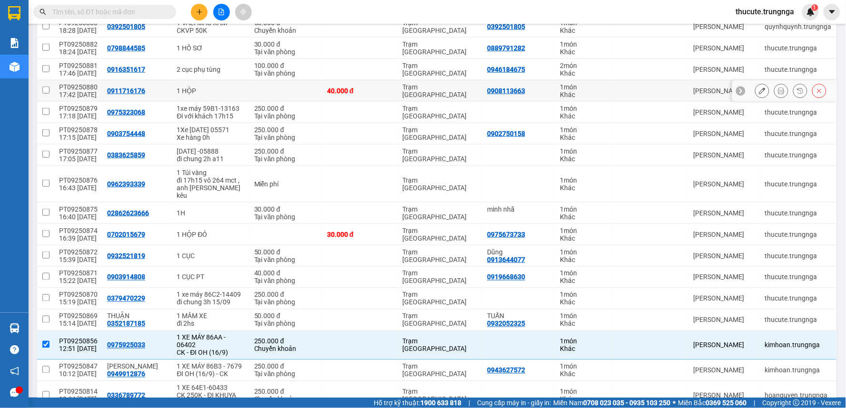
scroll to position [175, 0]
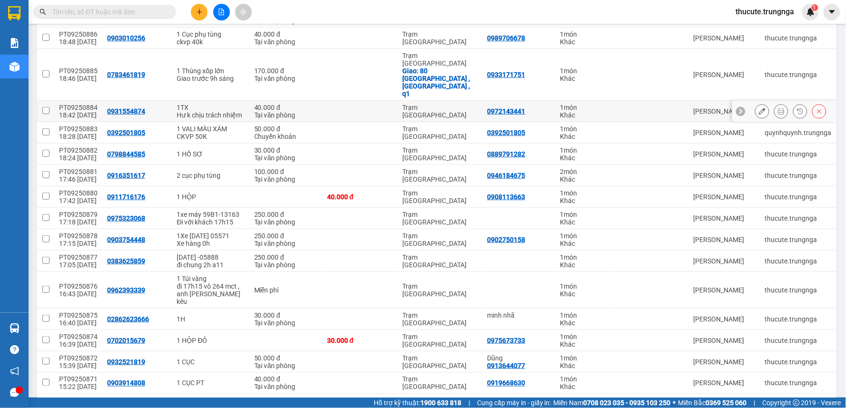
drag, startPoint x: 202, startPoint y: 117, endPoint x: 199, endPoint y: 85, distance: 32.5
click at [202, 125] on div "1 VALI MÀU XÁM" at bounding box center [211, 129] width 68 height 8
checkbox input "true"
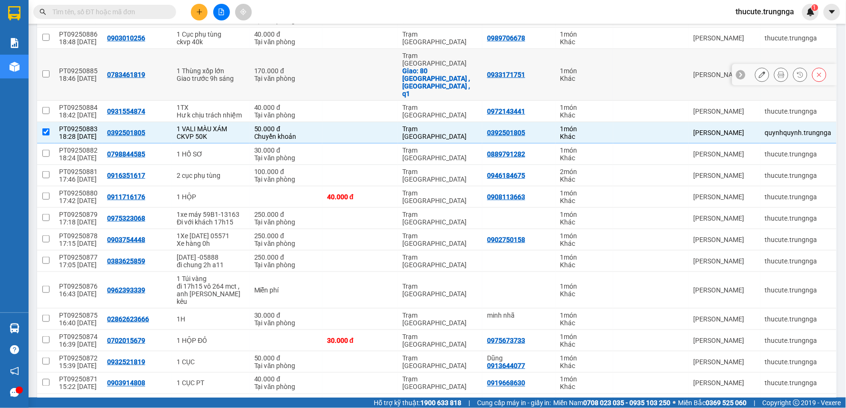
click at [200, 51] on td "1 Thùng xốp lớn Giao trước 9h sáng" at bounding box center [210, 75] width 77 height 52
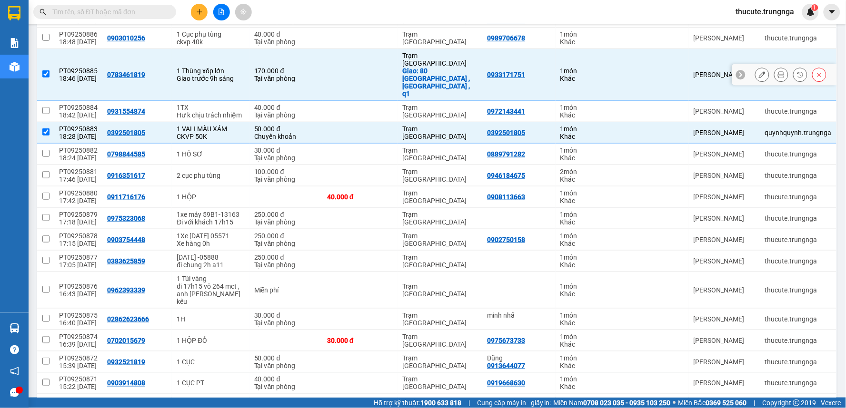
click at [218, 75] on div "Giao trước 9h sáng" at bounding box center [211, 79] width 68 height 8
checkbox input "false"
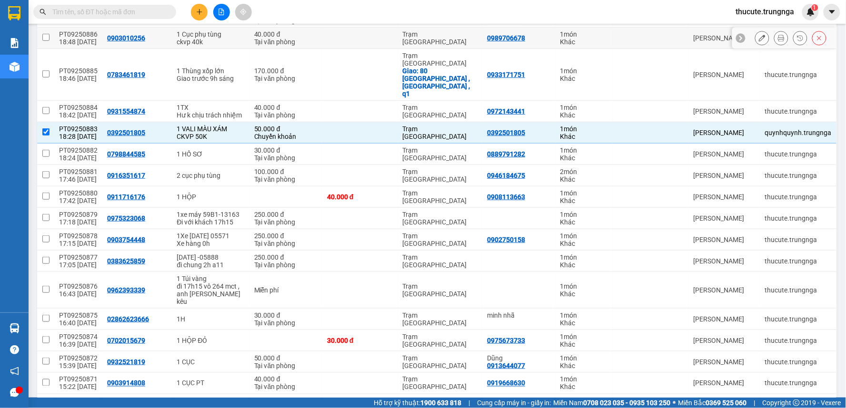
click at [222, 41] on div "ckvp 40k" at bounding box center [211, 42] width 68 height 8
checkbox input "true"
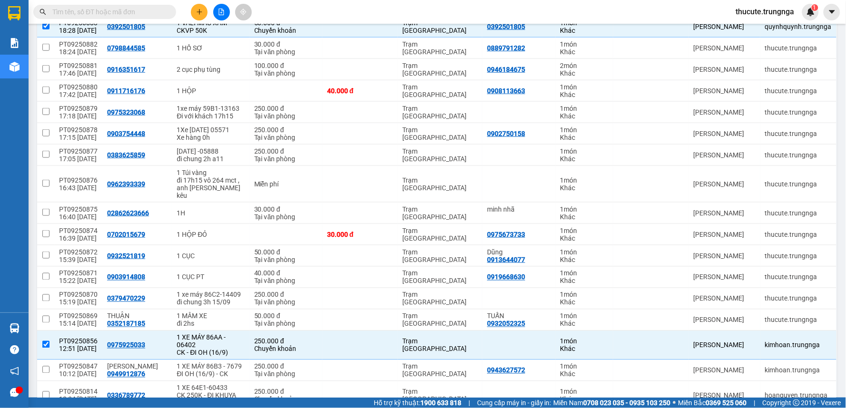
scroll to position [334, 0]
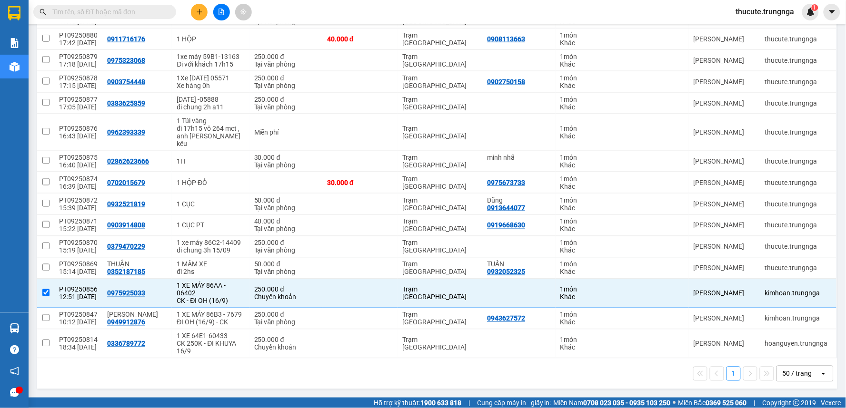
click at [186, 332] on td "1 XE 64E1-60433 CK 250K - ĐI KHUYA 16/9" at bounding box center [210, 344] width 77 height 29
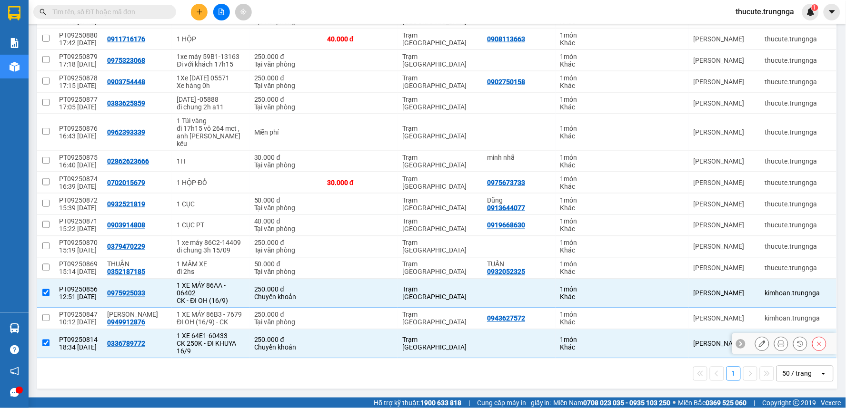
checkbox input "true"
click at [217, 317] on div "1 XE MÁY 86B3 - 7679" at bounding box center [211, 315] width 68 height 8
checkbox input "true"
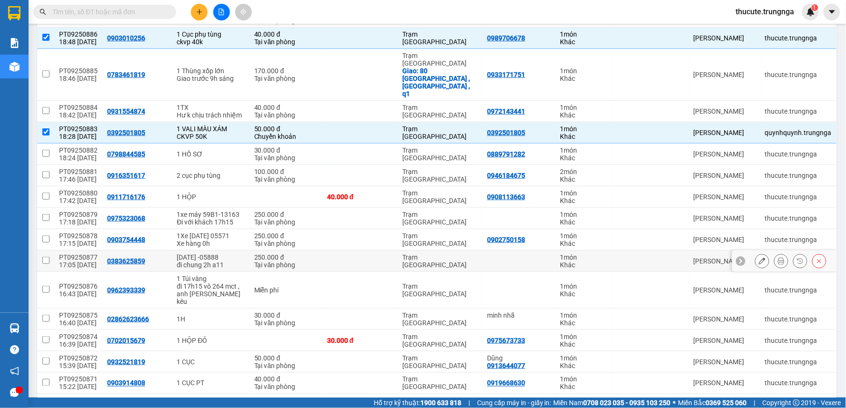
scroll to position [122, 0]
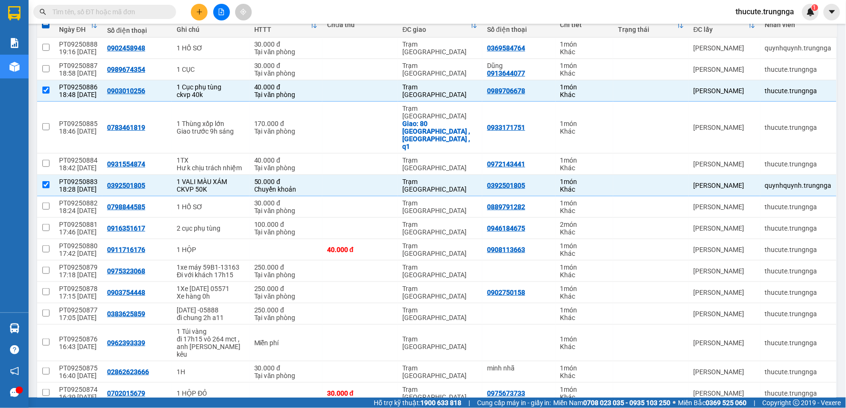
click at [191, 13] on button at bounding box center [199, 12] width 17 height 17
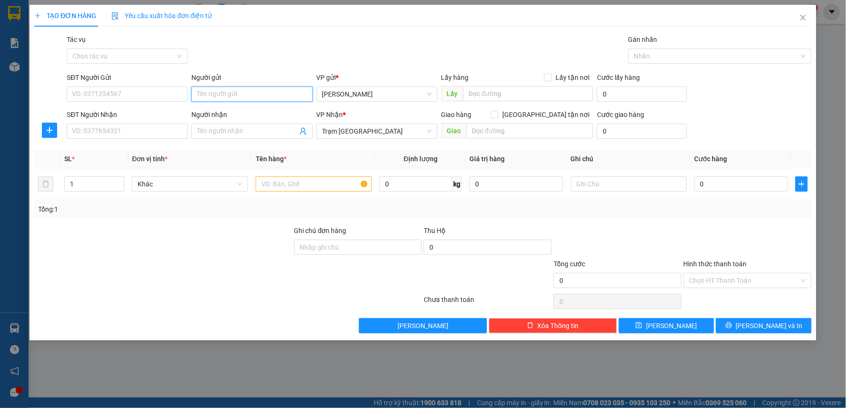
click at [237, 98] on input "Người gửi" at bounding box center [251, 94] width 121 height 15
type input "G"
click at [237, 95] on input "RĂNG" at bounding box center [251, 94] width 121 height 15
type input "G"
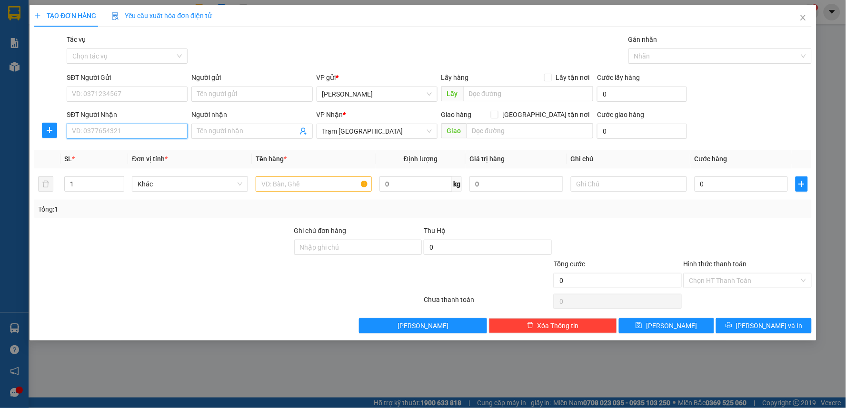
click at [120, 134] on input "SĐT Người Nhận" at bounding box center [127, 131] width 121 height 15
type input "0938550364"
click at [132, 146] on div "0938550364" at bounding box center [126, 150] width 109 height 10
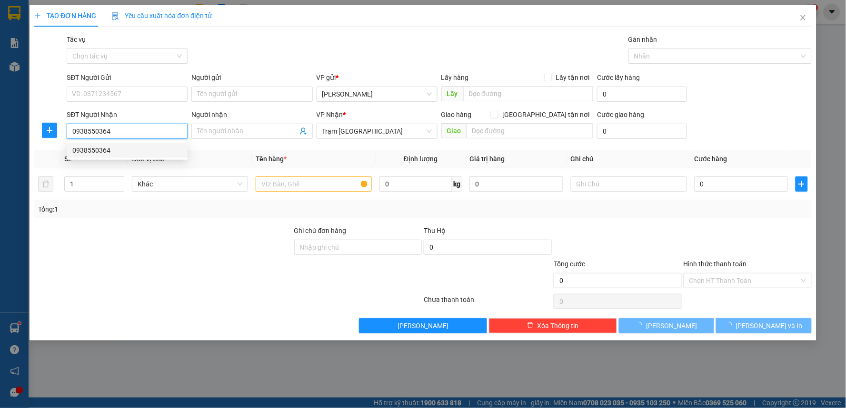
type input "30.000"
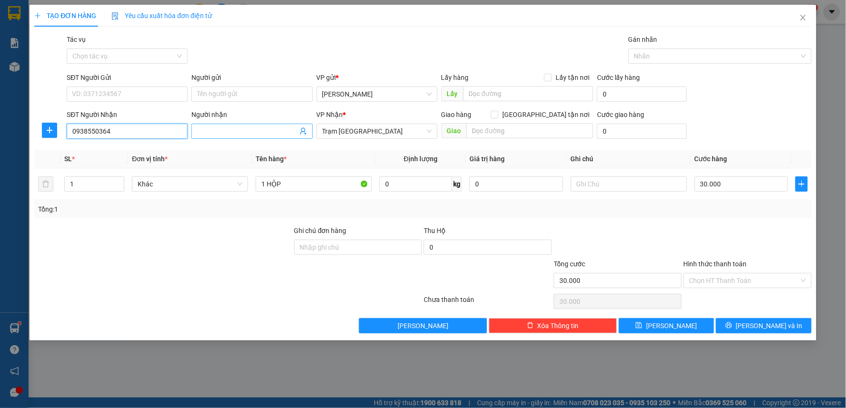
type input "0938550364"
click at [228, 134] on input "Người nhận" at bounding box center [247, 131] width 100 height 10
type input "GIANG RĂNG"
click at [768, 324] on span "[PERSON_NAME] và In" at bounding box center [769, 326] width 67 height 10
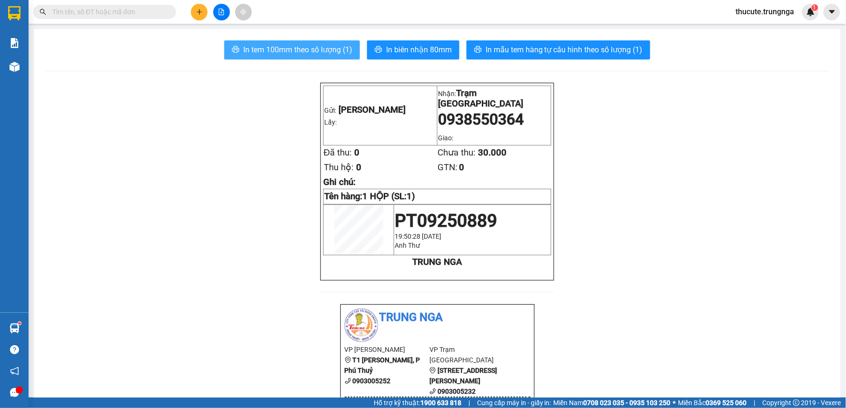
click at [269, 58] on button "In tem 100mm theo số lượng (1)" at bounding box center [292, 49] width 136 height 19
click at [203, 13] on button at bounding box center [199, 12] width 17 height 17
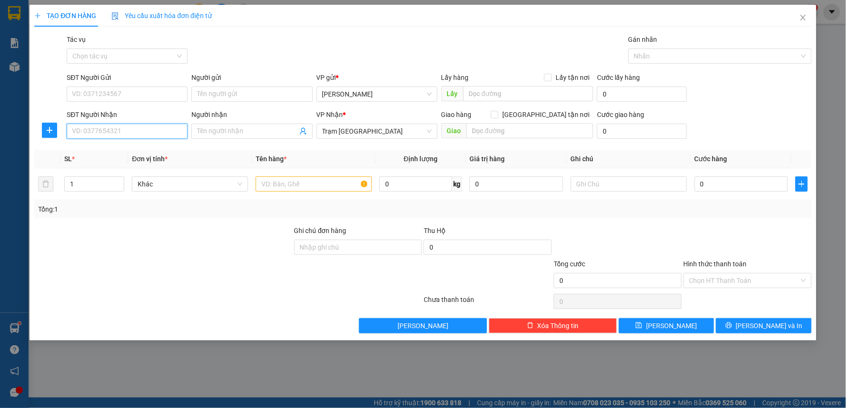
click at [115, 124] on input "SĐT Người Nhận" at bounding box center [127, 131] width 121 height 15
type input "0989082208"
click at [122, 97] on input "SĐT Người Gửi" at bounding box center [127, 94] width 121 height 15
type input "0362010192"
click at [313, 187] on input "text" at bounding box center [314, 184] width 116 height 15
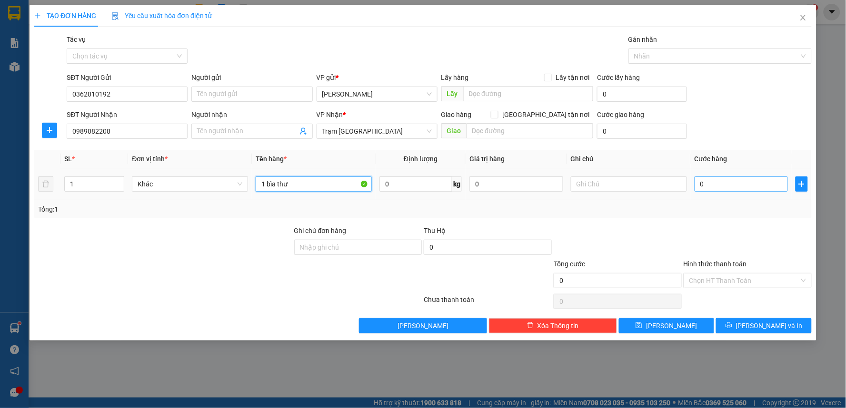
type input "1 bìa thư"
click at [720, 184] on input "0" at bounding box center [741, 184] width 94 height 15
type input "3"
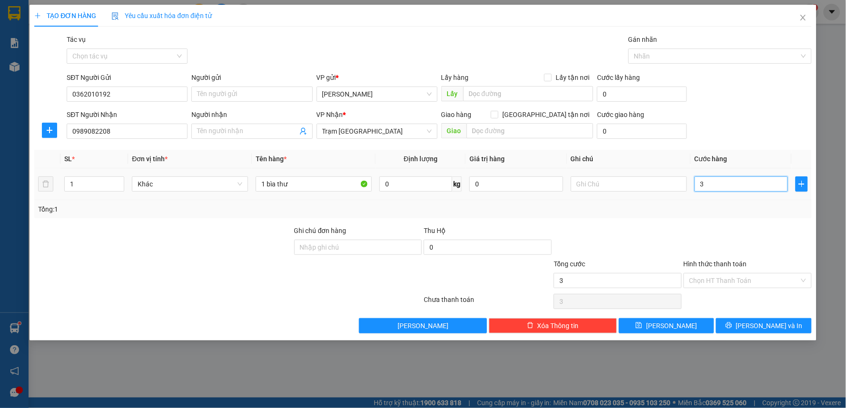
type input "30"
type input "30.000"
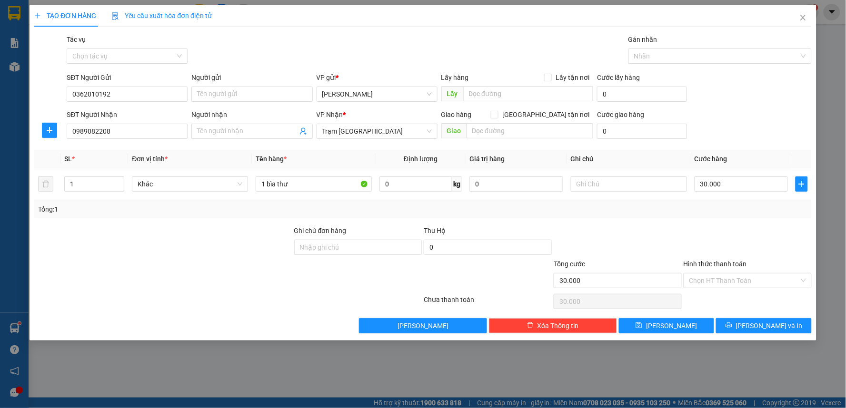
click at [692, 237] on div at bounding box center [748, 242] width 130 height 33
click at [712, 279] on input "Hình thức thanh toán" at bounding box center [744, 281] width 110 height 14
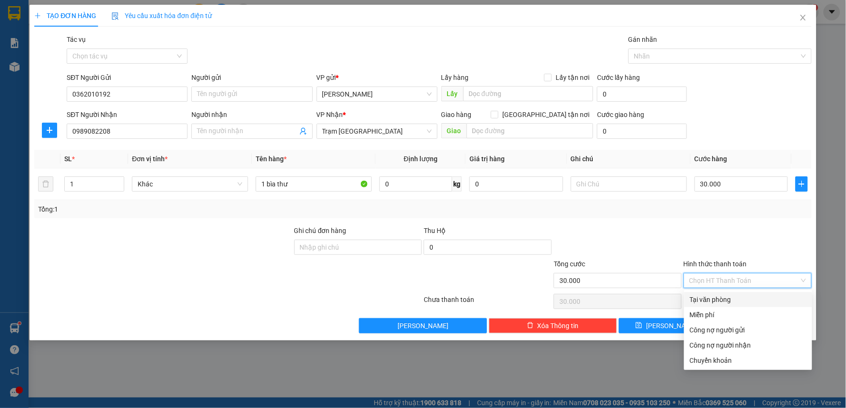
click at [707, 295] on div "Tại văn phòng" at bounding box center [748, 300] width 117 height 10
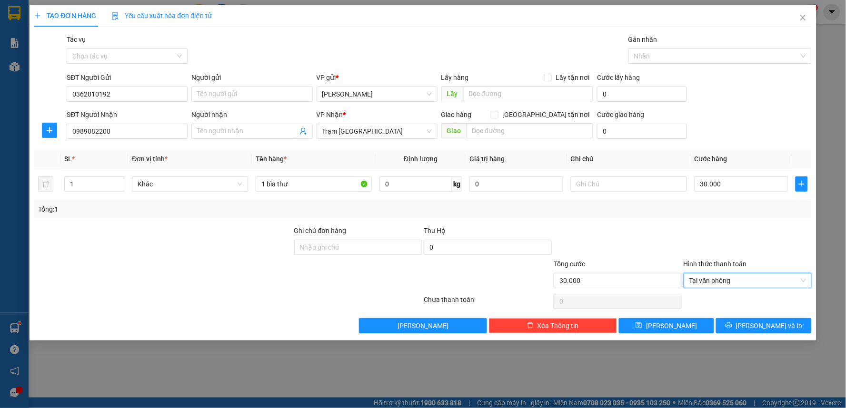
drag, startPoint x: 702, startPoint y: 289, endPoint x: 707, endPoint y: 283, distance: 8.1
click at [702, 288] on div "Hình thức thanh toán Tại văn phòng Tại văn phòng" at bounding box center [748, 275] width 128 height 33
click at [708, 282] on span "Tại văn phòng" at bounding box center [747, 281] width 117 height 14
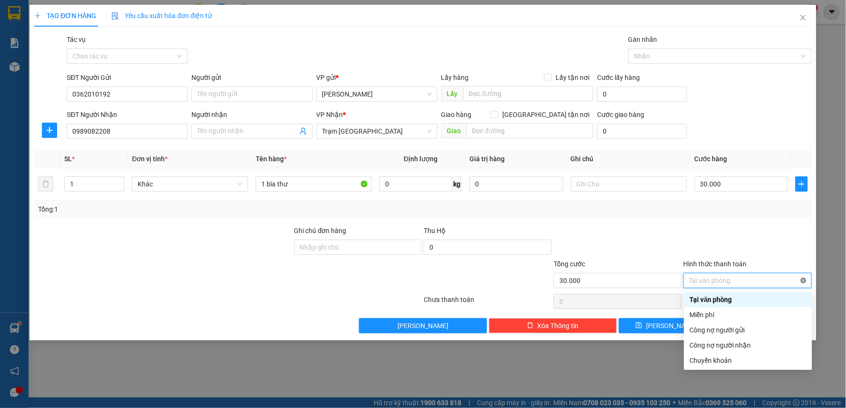
type input "30.000"
click at [740, 235] on div at bounding box center [748, 242] width 130 height 33
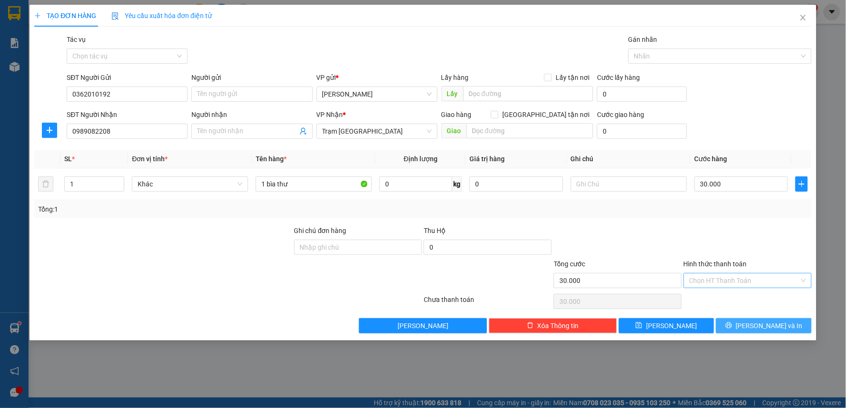
click at [779, 321] on span "[PERSON_NAME] và In" at bounding box center [769, 326] width 67 height 10
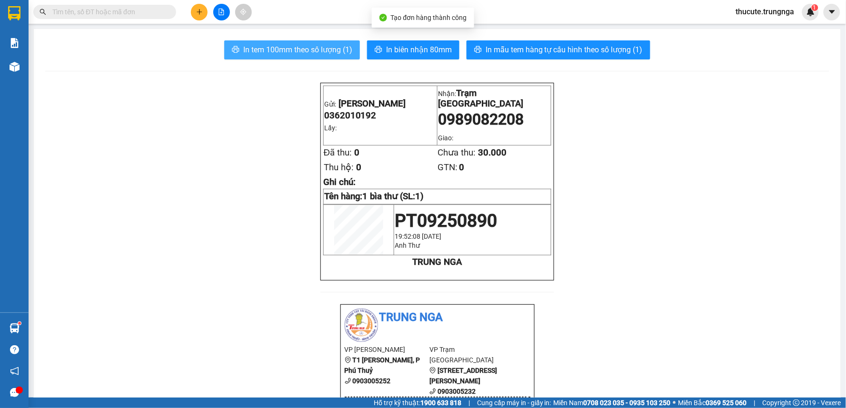
click at [295, 50] on span "In tem 100mm theo số lượng (1)" at bounding box center [297, 50] width 109 height 12
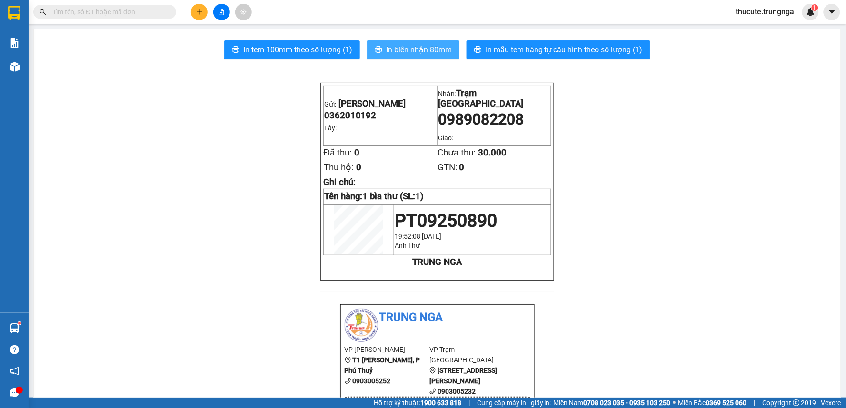
click at [430, 50] on span "In biên nhận 80mm" at bounding box center [419, 50] width 66 height 12
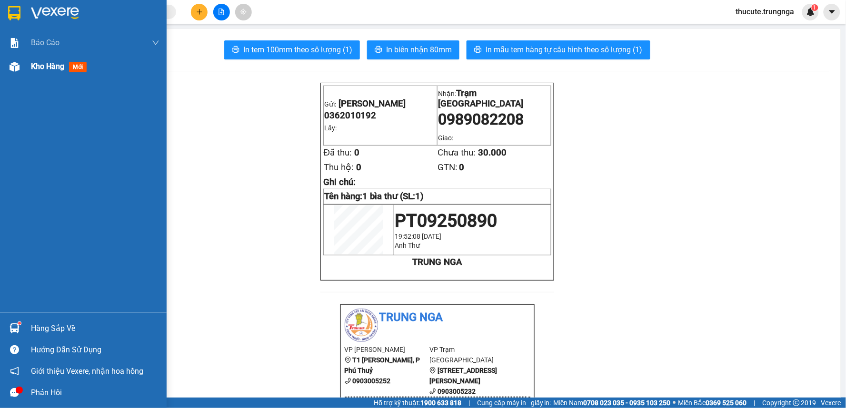
click at [33, 72] on div "Kho hàng mới" at bounding box center [60, 66] width 59 height 12
